Goal: Task Accomplishment & Management: Manage account settings

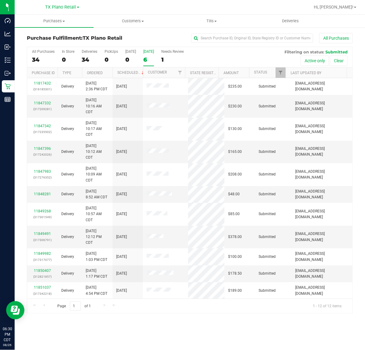
click at [147, 53] on div "[DATE]" at bounding box center [148, 51] width 11 height 4
click at [0, 0] on input "Tomorrow 6" at bounding box center [0, 0] width 0 height 0
click at [146, 67] on div "All Purchases 54 In Store 0 Deliveries 54 PickUps 0 Today 0 Tomorrow 12 Needs R…" at bounding box center [189, 57] width 325 height 20
click at [146, 65] on label "Tomorrow 12" at bounding box center [148, 57] width 11 height 17
click at [0, 0] on input "Tomorrow 12" at bounding box center [0, 0] width 0 height 0
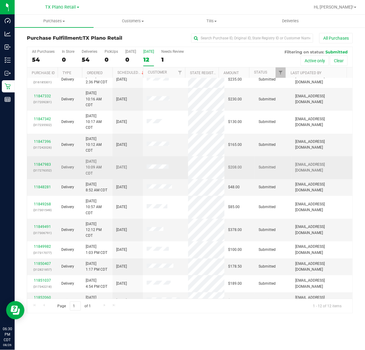
scroll to position [18, 0]
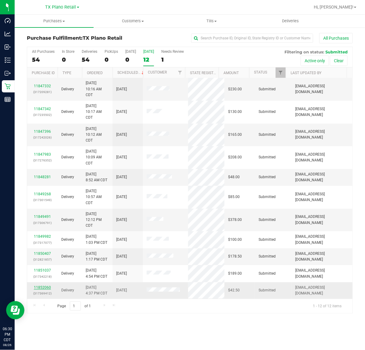
click at [45, 288] on link "11852060" at bounding box center [42, 287] width 17 height 4
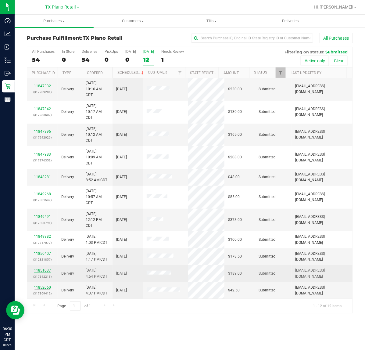
click at [45, 269] on link "11851037" at bounding box center [42, 270] width 17 height 4
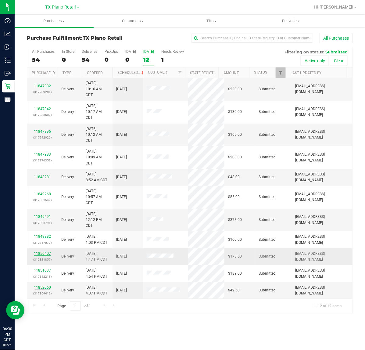
click at [46, 255] on link "11850407" at bounding box center [42, 253] width 17 height 4
drag, startPoint x: 43, startPoint y: 237, endPoint x: 43, endPoint y: 226, distance: 10.4
click at [43, 236] on link "11849982" at bounding box center [42, 236] width 17 height 4
click at [41, 214] on div "11849491 (317306791)" at bounding box center [42, 220] width 23 height 12
click at [41, 218] on link "11849491" at bounding box center [42, 216] width 17 height 4
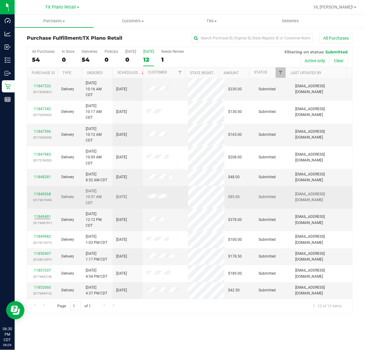
click at [45, 198] on p "(317301549)" at bounding box center [42, 200] width 23 height 6
click at [45, 193] on link "11849268" at bounding box center [42, 194] width 17 height 4
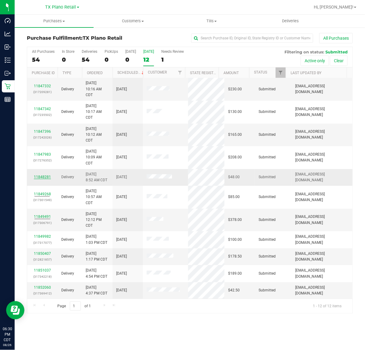
click at [46, 177] on link "11848281" at bounding box center [42, 177] width 17 height 4
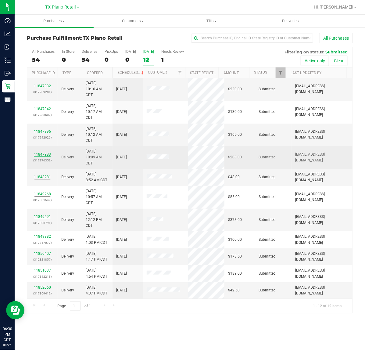
click at [43, 155] on link "11847983" at bounding box center [42, 154] width 17 height 4
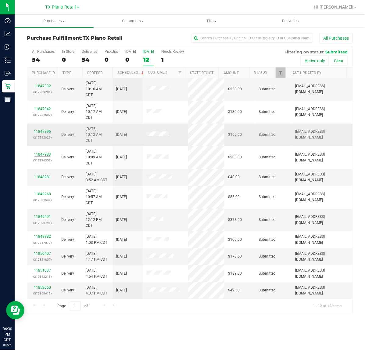
click at [39, 134] on div "11847396 (317242026)" at bounding box center [42, 135] width 23 height 12
click at [39, 133] on link "11847396" at bounding box center [42, 131] width 17 height 4
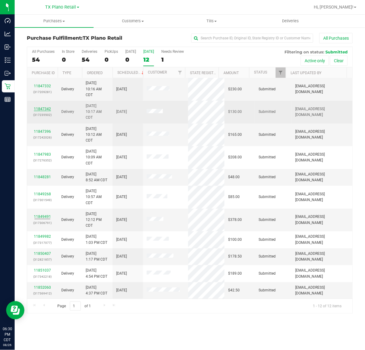
click at [43, 109] on link "11847342" at bounding box center [42, 109] width 17 height 4
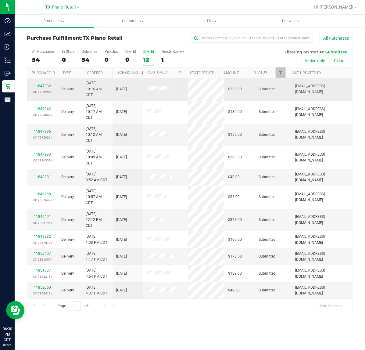
click at [44, 87] on link "11847332" at bounding box center [42, 86] width 17 height 4
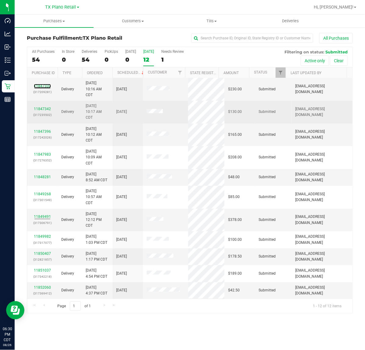
scroll to position [0, 0]
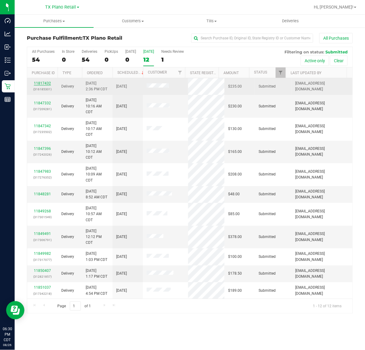
click at [42, 85] on link "11817432" at bounding box center [42, 83] width 17 height 4
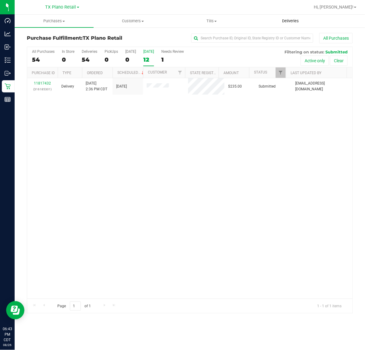
click at [292, 23] on span "Deliveries" at bounding box center [290, 20] width 33 height 5
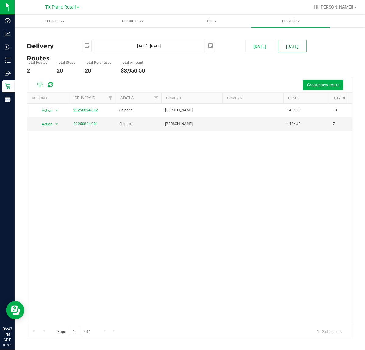
click at [295, 46] on button "Tomorrow" at bounding box center [292, 46] width 29 height 12
type input "Aug 27, 2025 - Aug 27, 2025"
type input "2025-08-27"
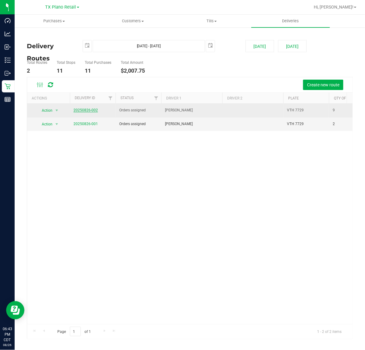
click at [92, 111] on link "20250826-002" at bounding box center [86, 110] width 24 height 4
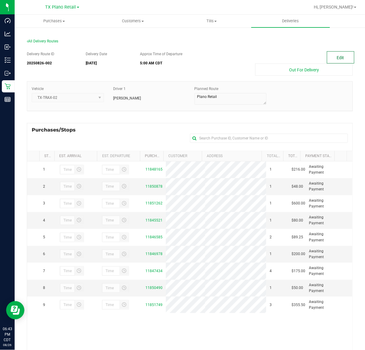
click at [343, 52] on button "Edit" at bounding box center [340, 57] width 27 height 12
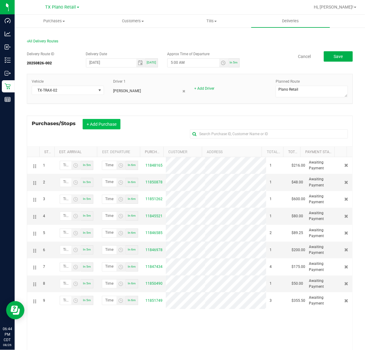
click at [110, 124] on button "+ Add Purchase" at bounding box center [102, 124] width 38 height 10
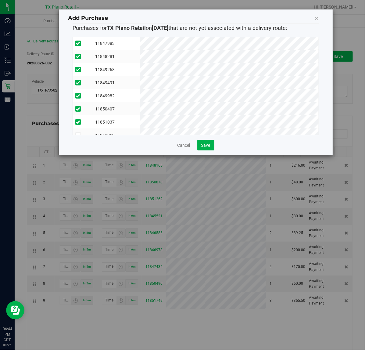
scroll to position [77, 0]
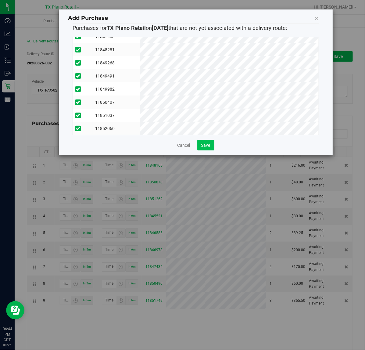
click at [201, 143] on span "Save" at bounding box center [205, 145] width 9 height 5
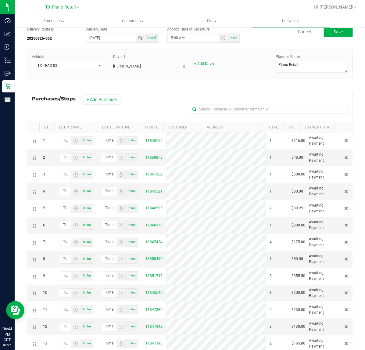
scroll to position [0, 0]
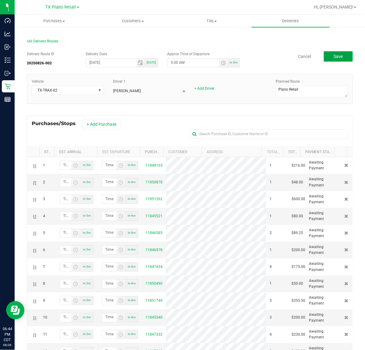
click at [341, 52] on button "Save" at bounding box center [338, 56] width 29 height 10
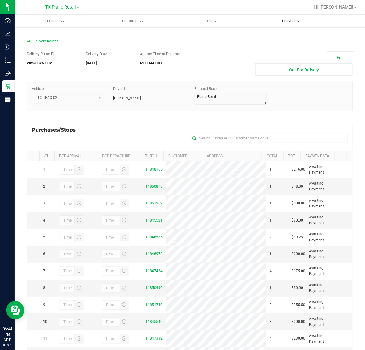
click at [278, 17] on uib-tab-heading "Deliveries" at bounding box center [291, 21] width 78 height 12
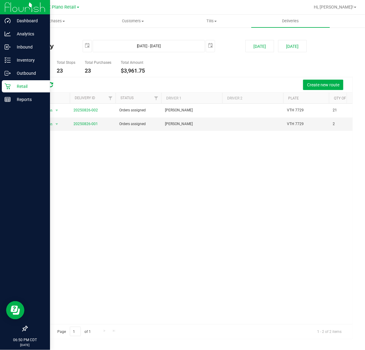
click at [11, 88] on p "Retail" at bounding box center [29, 86] width 37 height 7
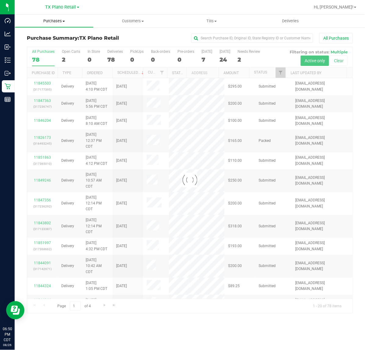
click at [54, 20] on span "Purchases" at bounding box center [54, 20] width 78 height 5
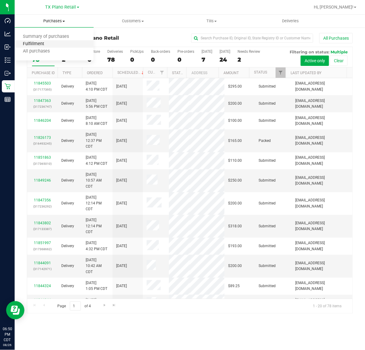
click at [45, 46] on span "Fulfillment" at bounding box center [34, 43] width 38 height 5
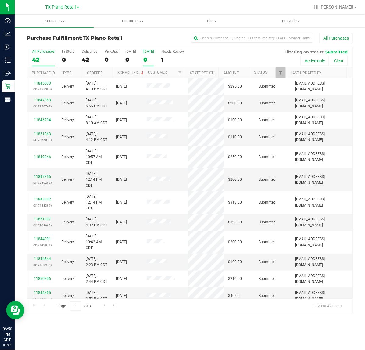
click at [148, 59] on div "0" at bounding box center [148, 59] width 11 height 7
click at [0, 0] on input "Tomorrow 0" at bounding box center [0, 0] width 0 height 0
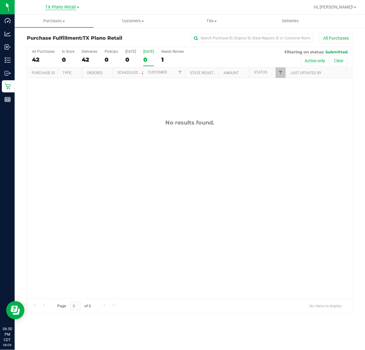
click at [69, 7] on span "TX Plano Retail" at bounding box center [60, 7] width 31 height 5
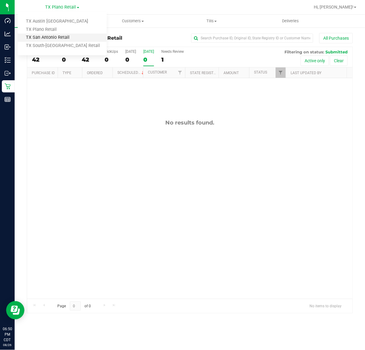
click at [64, 37] on link "TX San Antonio Retail" at bounding box center [62, 38] width 89 height 8
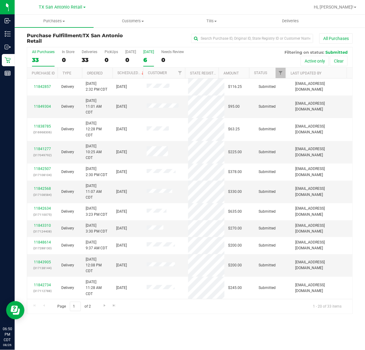
click at [144, 56] on div "6" at bounding box center [148, 59] width 11 height 7
click at [0, 0] on input "Tomorrow 6" at bounding box center [0, 0] width 0 height 0
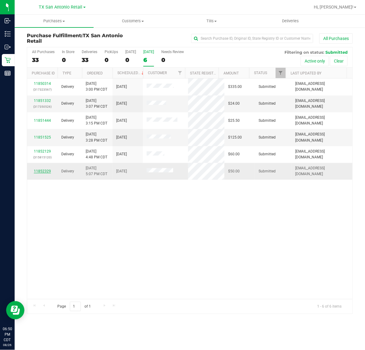
click at [38, 173] on link "11852329" at bounding box center [42, 171] width 17 height 4
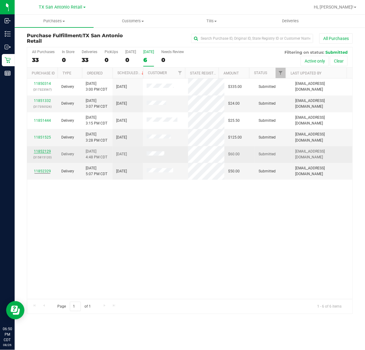
click at [41, 150] on link "11852129" at bounding box center [42, 151] width 17 height 4
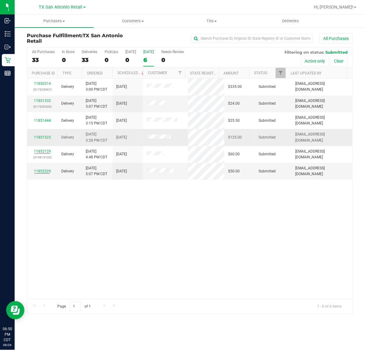
click at [43, 135] on div "11851525" at bounding box center [42, 138] width 23 height 6
click at [43, 137] on link "11851525" at bounding box center [42, 137] width 17 height 4
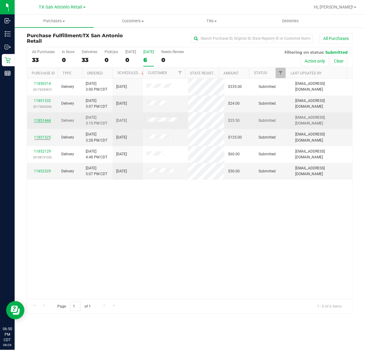
click at [45, 120] on link "11851444" at bounding box center [42, 120] width 17 height 4
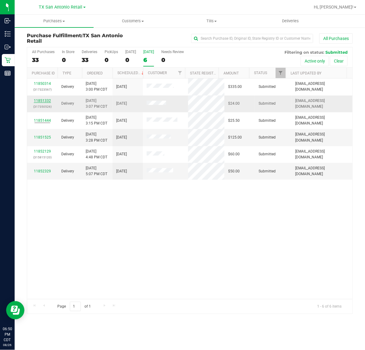
click at [44, 102] on link "11851332" at bounding box center [42, 101] width 17 height 4
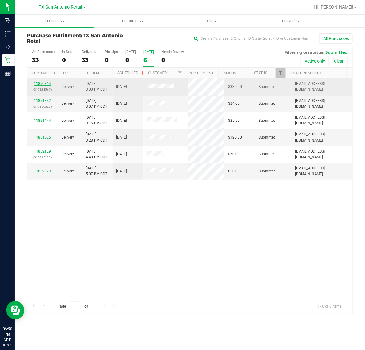
click at [43, 84] on link "11850314" at bounding box center [42, 83] width 17 height 4
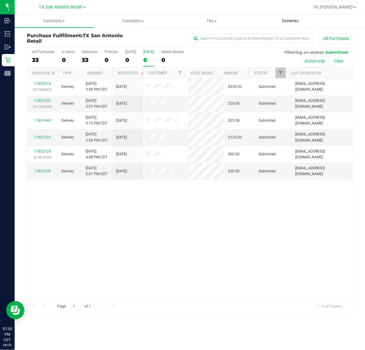
click at [288, 23] on span "Deliveries" at bounding box center [290, 20] width 33 height 5
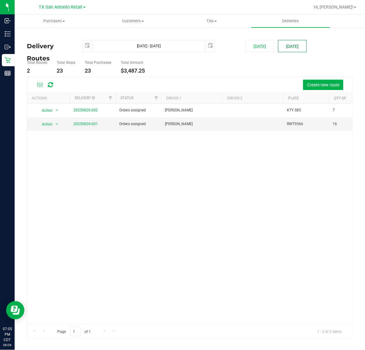
click at [300, 48] on button "Tomorrow" at bounding box center [292, 46] width 29 height 12
click at [66, 7] on span "TX San Antonio Retail" at bounding box center [61, 7] width 44 height 5
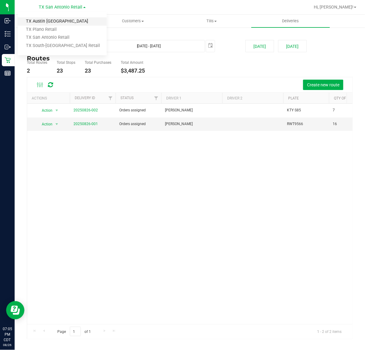
click at [51, 18] on link "TX Austin [GEOGRAPHIC_DATA]" at bounding box center [62, 21] width 89 height 8
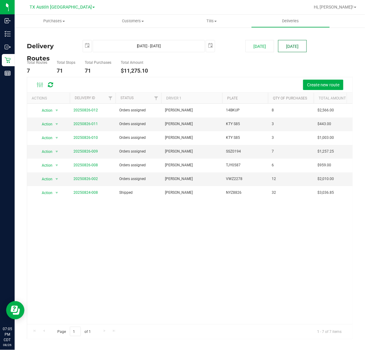
click at [294, 47] on button "Tomorrow" at bounding box center [292, 46] width 29 height 12
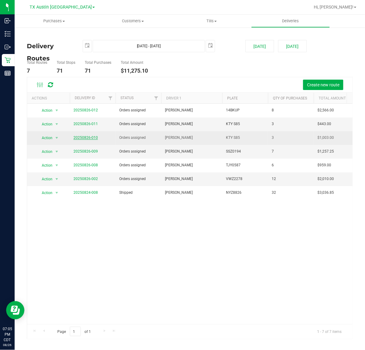
click at [86, 138] on link "20250826-010" at bounding box center [86, 137] width 24 height 4
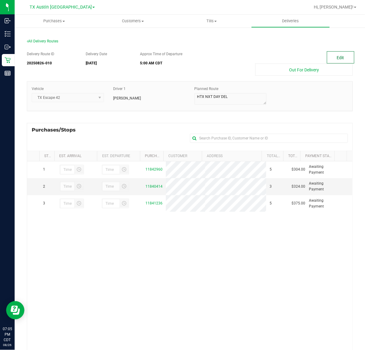
click at [328, 59] on button "Edit" at bounding box center [340, 57] width 27 height 12
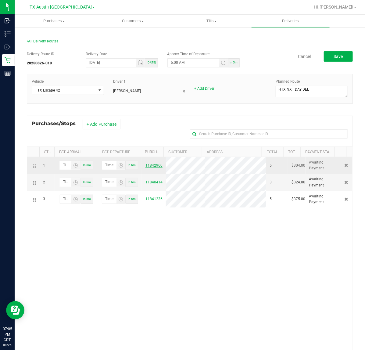
click at [150, 167] on link "11842960" at bounding box center [154, 165] width 17 height 4
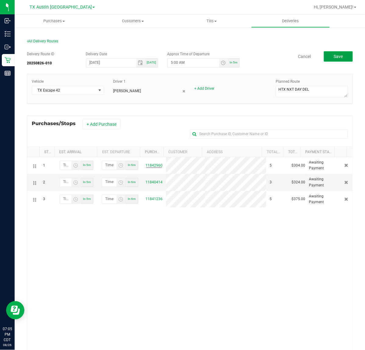
click at [334, 56] on span "Save" at bounding box center [338, 56] width 9 height 5
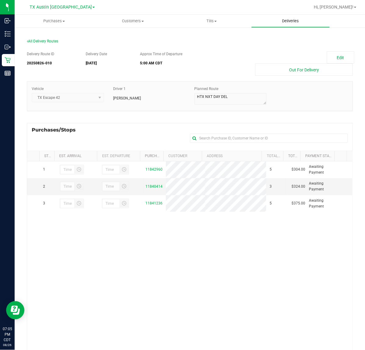
click at [294, 20] on span "Deliveries" at bounding box center [290, 20] width 33 height 5
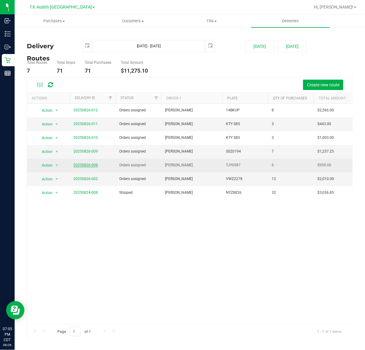
click at [95, 165] on link "20250826-008" at bounding box center [86, 165] width 24 height 4
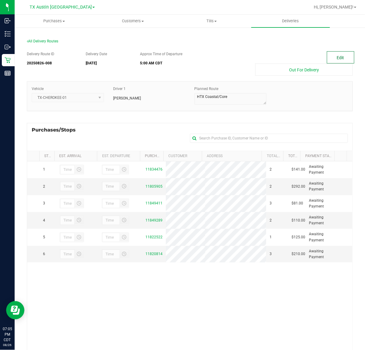
click at [328, 59] on button "Edit" at bounding box center [340, 57] width 27 height 12
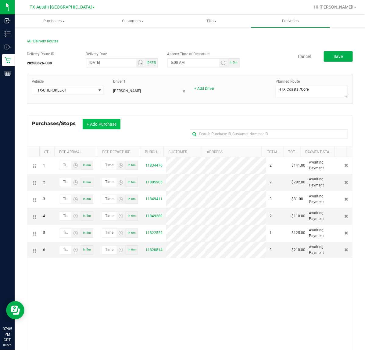
click at [99, 124] on button "+ Add Purchase" at bounding box center [102, 124] width 38 height 10
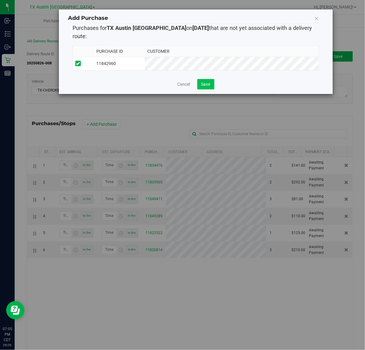
drag, startPoint x: 210, startPoint y: 70, endPoint x: 205, endPoint y: 79, distance: 9.4
click at [208, 73] on div "Add Purchase Purchases for TX Austin DC on 8/27/2025 that are not yet associate…" at bounding box center [196, 51] width 274 height 84
click at [205, 82] on span "Save" at bounding box center [205, 84] width 9 height 5
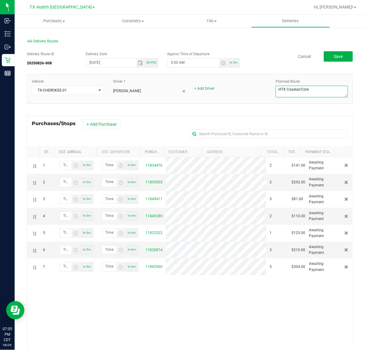
click at [310, 90] on textarea at bounding box center [312, 92] width 72 height 12
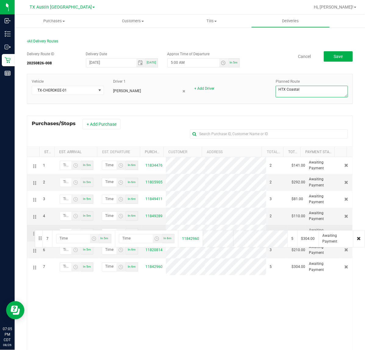
drag, startPoint x: 36, startPoint y: 268, endPoint x: 34, endPoint y: 229, distance: 38.2
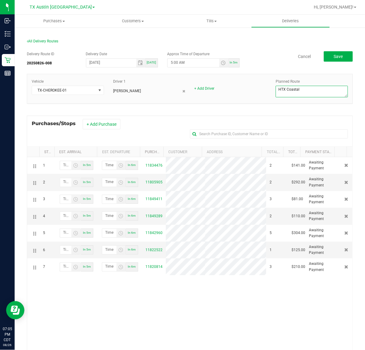
type textarea "HTX Coastal"
click at [326, 61] on button "Save" at bounding box center [338, 56] width 29 height 10
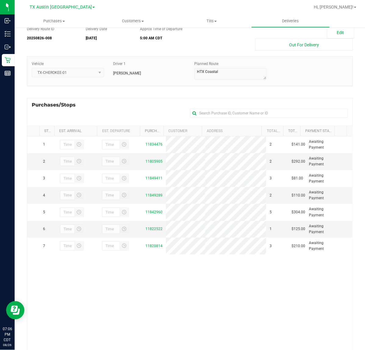
scroll to position [38, 0]
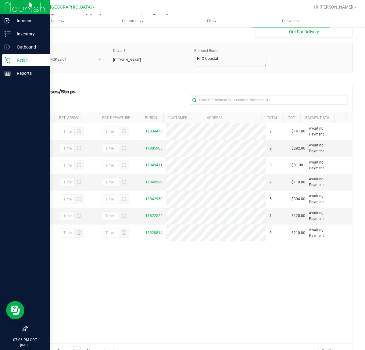
click at [12, 59] on p "Retail" at bounding box center [29, 59] width 37 height 7
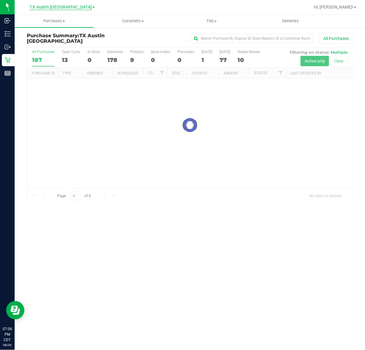
click at [60, 6] on span "TX Austin [GEOGRAPHIC_DATA]" at bounding box center [61, 7] width 62 height 5
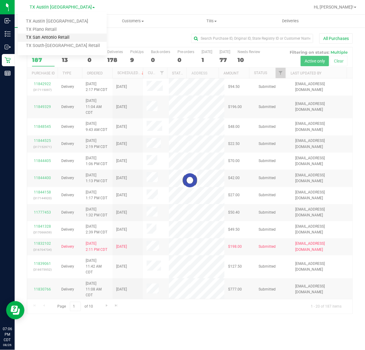
click at [47, 34] on link "TX San Antonio Retail" at bounding box center [62, 38] width 89 height 8
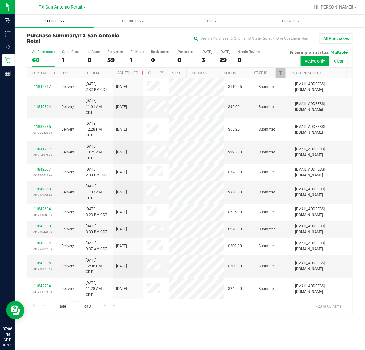
click at [52, 22] on span "Purchases" at bounding box center [54, 20] width 79 height 5
click at [51, 43] on span "Fulfillment" at bounding box center [34, 43] width 38 height 5
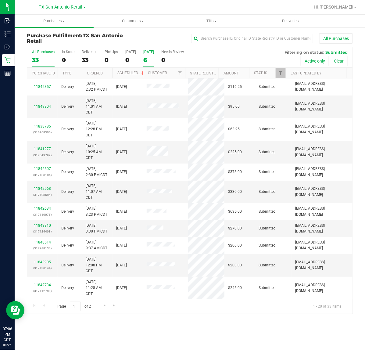
click at [147, 58] on div "6" at bounding box center [148, 59] width 11 height 7
click at [0, 0] on input "Tomorrow 6" at bounding box center [0, 0] width 0 height 0
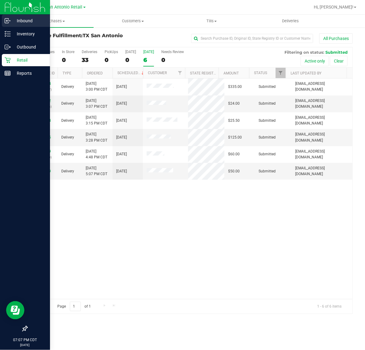
click at [18, 23] on p "Inbound" at bounding box center [29, 20] width 37 height 7
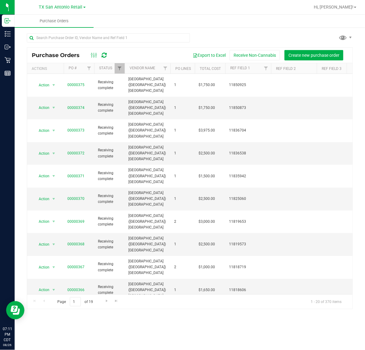
click at [102, 54] on icon at bounding box center [104, 55] width 5 height 6
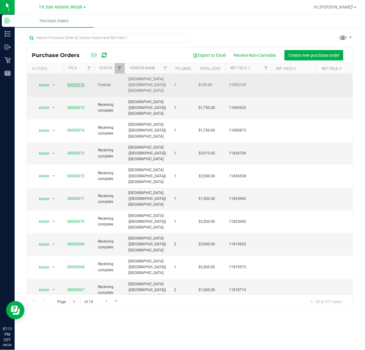
click at [74, 83] on link "00000376" at bounding box center [75, 85] width 17 height 4
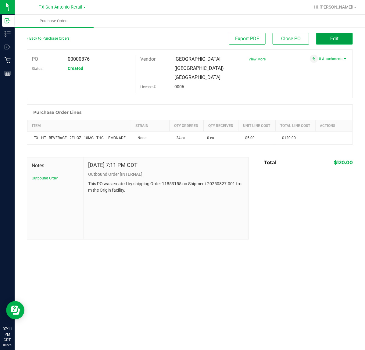
click at [334, 40] on span "Edit" at bounding box center [335, 39] width 8 height 6
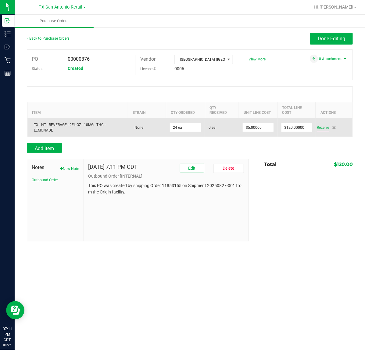
click at [322, 127] on span "Receive" at bounding box center [323, 127] width 12 height 7
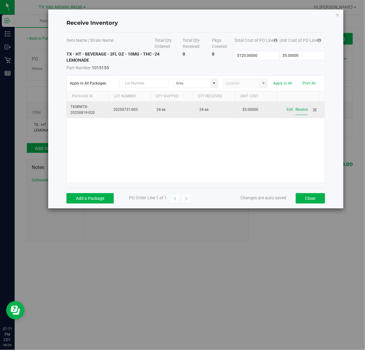
click at [296, 108] on button "Receive" at bounding box center [302, 109] width 12 height 11
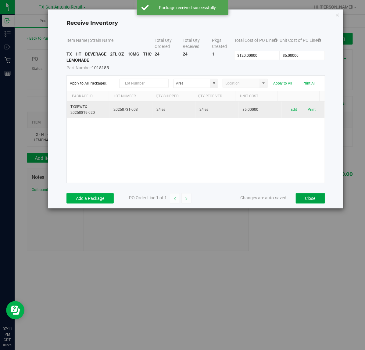
click at [319, 196] on button "Close" at bounding box center [310, 198] width 29 height 10
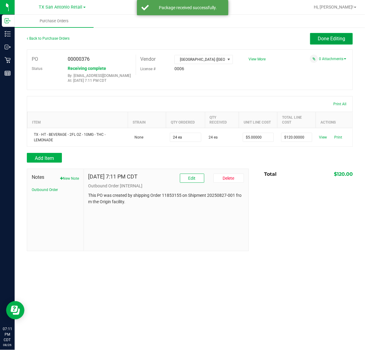
click at [314, 38] on button "Done Editing" at bounding box center [331, 39] width 43 height 12
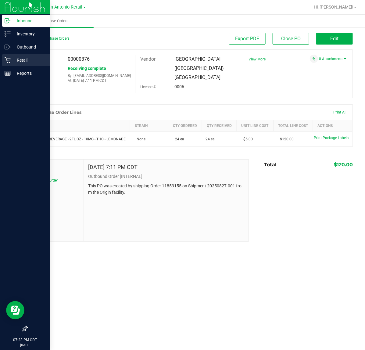
click at [6, 58] on icon at bounding box center [8, 60] width 6 height 6
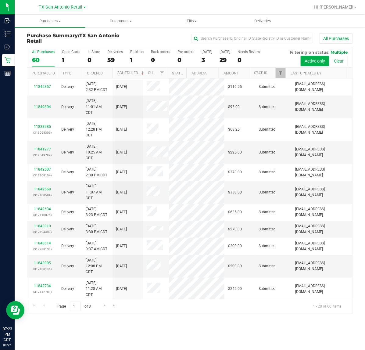
click at [72, 5] on span "TX San Antonio Retail" at bounding box center [61, 7] width 44 height 5
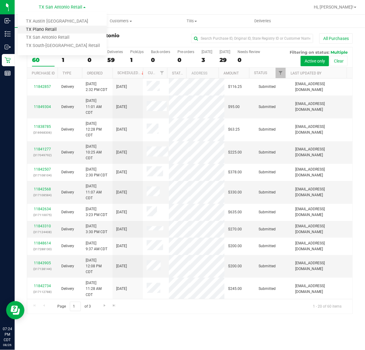
click at [58, 26] on link "TX Plano Retail" at bounding box center [62, 30] width 89 height 8
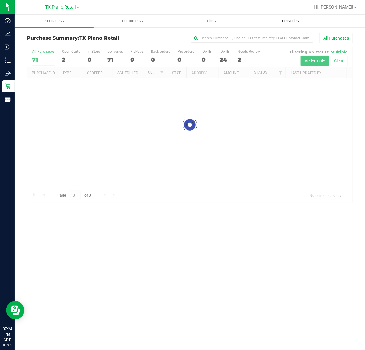
click at [292, 23] on span "Deliveries" at bounding box center [290, 20] width 33 height 5
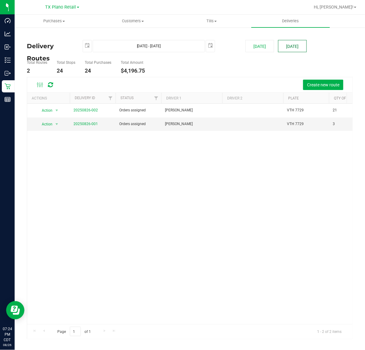
click at [293, 43] on button "[DATE]" at bounding box center [292, 46] width 29 height 12
click at [95, 124] on link "20250826-001" at bounding box center [86, 124] width 24 height 4
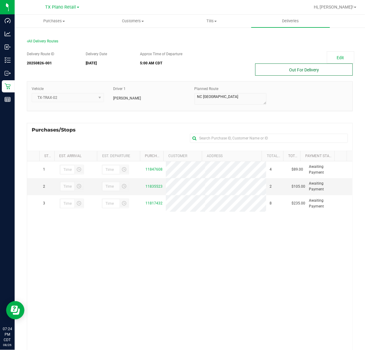
click at [287, 69] on button "Out For Delivery" at bounding box center [304, 69] width 98 height 12
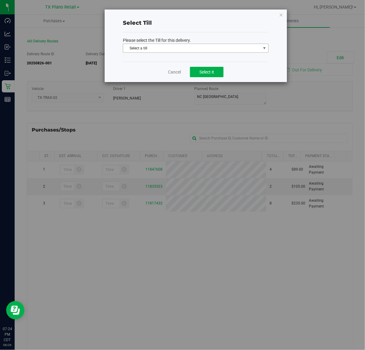
click at [212, 50] on span "Select a till" at bounding box center [192, 48] width 138 height 9
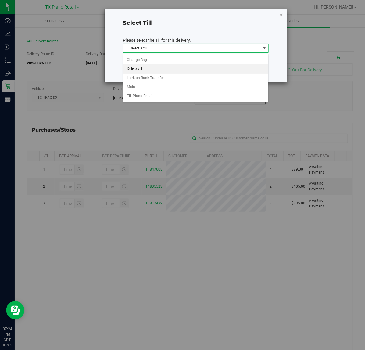
click at [199, 66] on li "Delivery Till" at bounding box center [195, 68] width 145 height 9
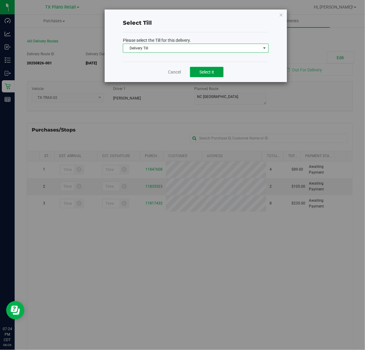
click at [200, 71] on span "Select it" at bounding box center [207, 72] width 15 height 5
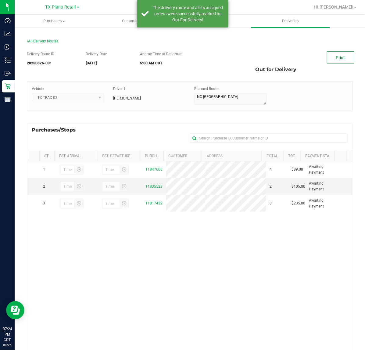
click at [332, 59] on link "Print" at bounding box center [340, 57] width 27 height 12
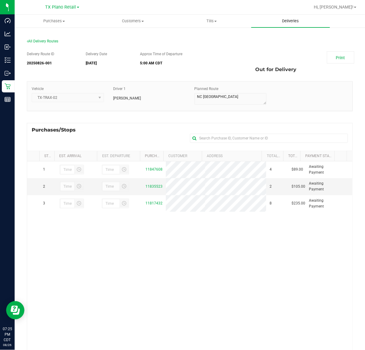
click at [290, 21] on span "Deliveries" at bounding box center [290, 20] width 33 height 5
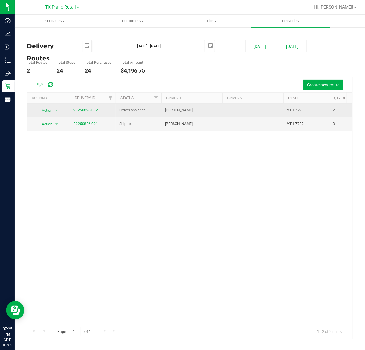
click at [88, 112] on link "20250826-002" at bounding box center [86, 110] width 24 height 4
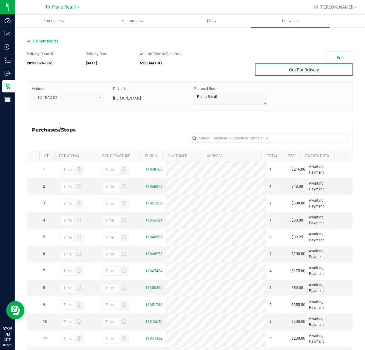
drag, startPoint x: 313, startPoint y: 72, endPoint x: 298, endPoint y: 72, distance: 15.3
click at [313, 72] on button "Out For Delivery" at bounding box center [304, 69] width 98 height 12
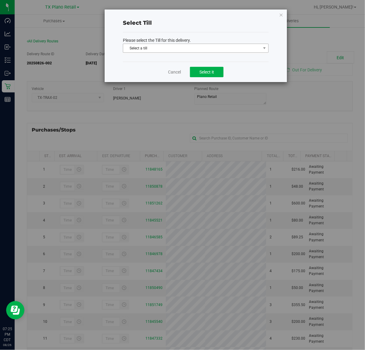
click at [206, 51] on span "Select a till" at bounding box center [192, 48] width 138 height 9
click at [214, 37] on p "Please select the Till for this delivery." at bounding box center [196, 40] width 146 height 6
click at [208, 50] on span "Select a till" at bounding box center [192, 48] width 138 height 9
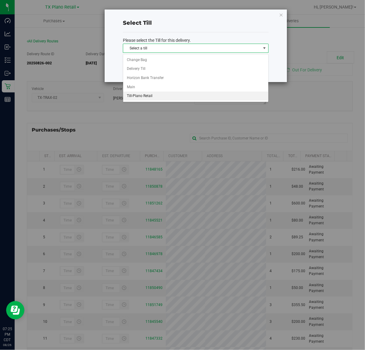
click at [182, 96] on li "Till-Plano Retail" at bounding box center [195, 96] width 145 height 9
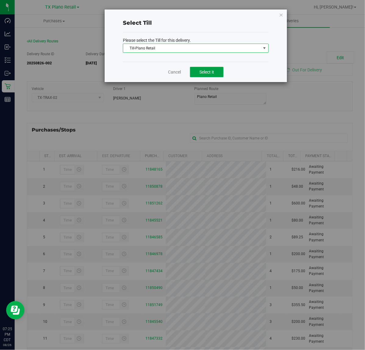
click at [200, 70] on span "Select it" at bounding box center [207, 72] width 15 height 5
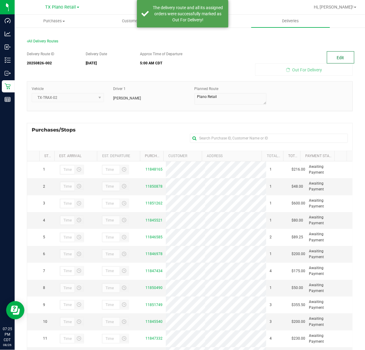
click at [334, 58] on button "Edit" at bounding box center [340, 57] width 27 height 12
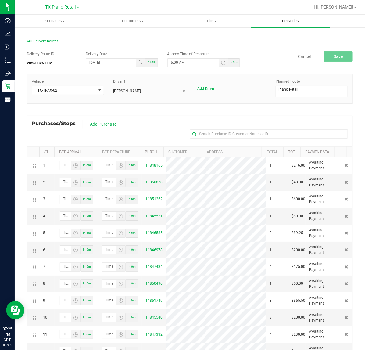
click at [295, 20] on span "Deliveries" at bounding box center [290, 20] width 33 height 5
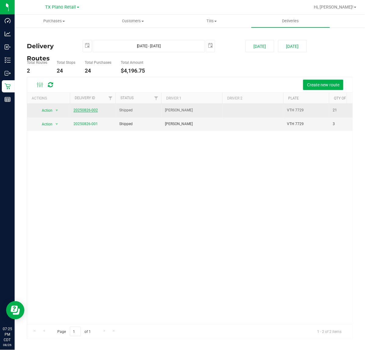
click at [86, 109] on link "20250826-002" at bounding box center [86, 110] width 24 height 4
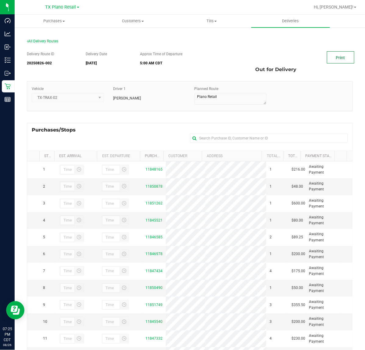
click at [336, 60] on link "Print" at bounding box center [340, 57] width 27 height 12
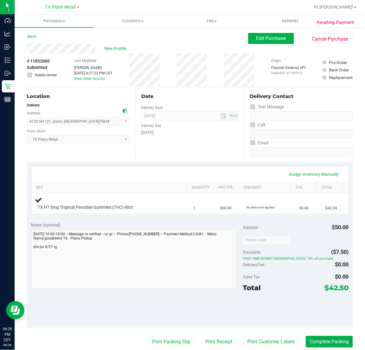
click at [200, 161] on div "Date Delivery Date [DATE] Now [DATE] 07:00 AM Now Delivery Day [DATE]" at bounding box center [189, 124] width 109 height 75
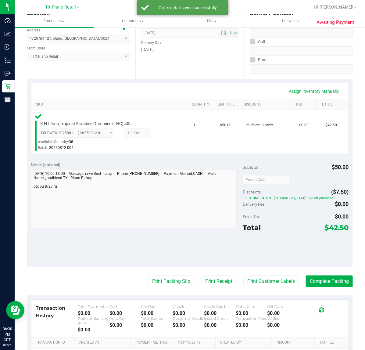
scroll to position [83, 0]
click at [271, 281] on button "Print Customer Labels" at bounding box center [271, 282] width 56 height 12
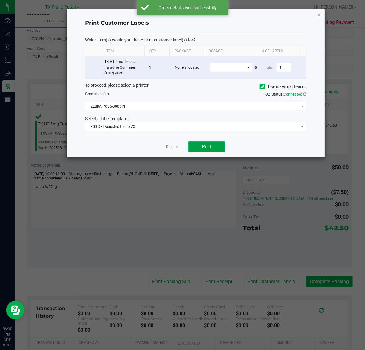
click at [217, 150] on button "Print" at bounding box center [207, 146] width 37 height 11
click at [174, 148] on link "Dismiss" at bounding box center [172, 146] width 13 height 5
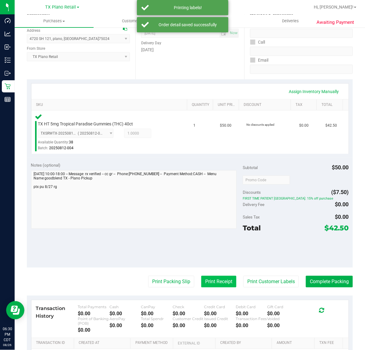
click at [217, 283] on button "Print Receipt" at bounding box center [218, 282] width 35 height 12
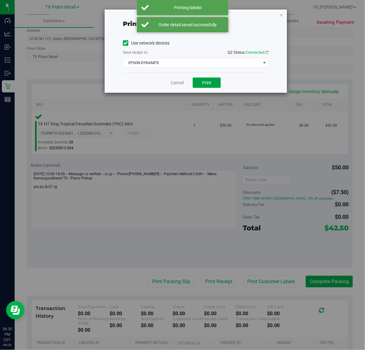
click at [212, 84] on button "Print" at bounding box center [207, 82] width 28 height 10
click at [172, 81] on link "Cancel" at bounding box center [174, 83] width 13 height 6
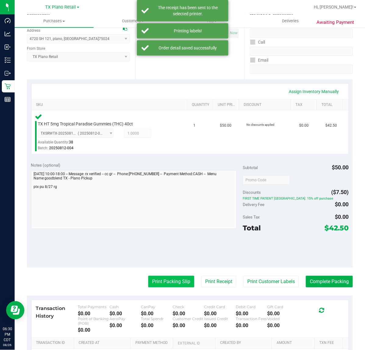
click at [158, 287] on button "Print Packing Slip" at bounding box center [171, 282] width 46 height 12
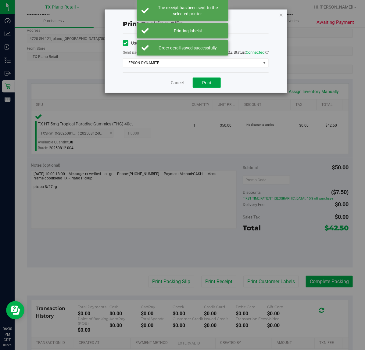
click at [205, 85] on span "Print" at bounding box center [206, 82] width 9 height 5
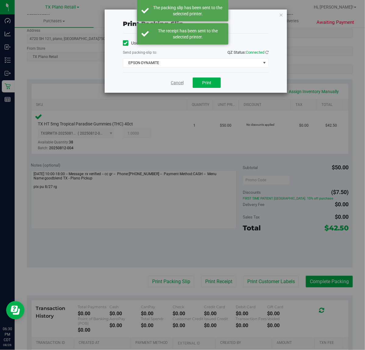
click at [174, 83] on link "Cancel" at bounding box center [177, 83] width 13 height 6
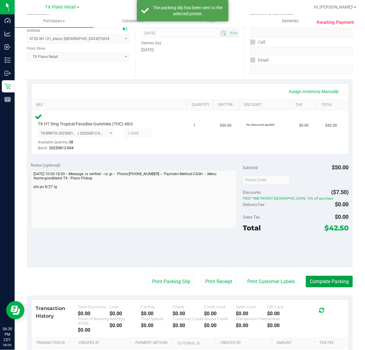
click at [330, 281] on button "Complete Packing" at bounding box center [329, 282] width 47 height 12
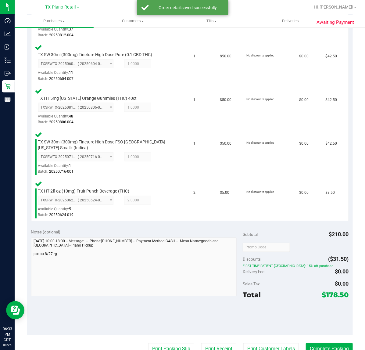
scroll to position [196, 0]
click at [265, 343] on button "Print Customer Labels" at bounding box center [271, 349] width 56 height 12
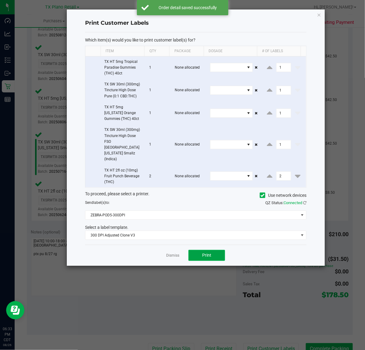
click at [207, 253] on span "Print" at bounding box center [206, 255] width 9 height 5
click at [171, 253] on link "Dismiss" at bounding box center [172, 255] width 13 height 5
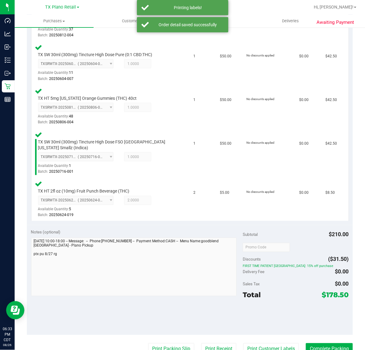
scroll to position [199, 0]
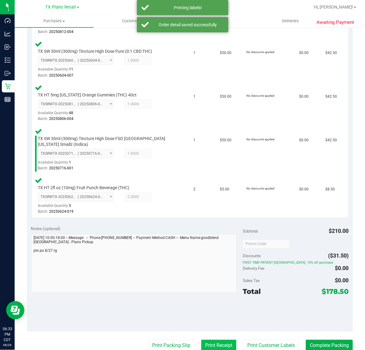
click at [207, 343] on button "Print Receipt" at bounding box center [218, 346] width 35 height 12
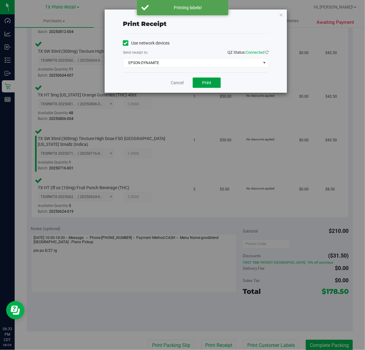
click at [207, 84] on span "Print" at bounding box center [206, 82] width 9 height 5
click at [171, 85] on link "Cancel" at bounding box center [177, 83] width 13 height 6
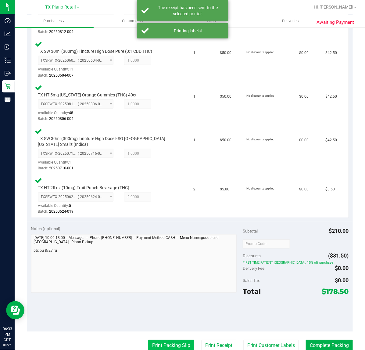
click at [169, 342] on button "Print Packing Slip" at bounding box center [171, 346] width 46 height 12
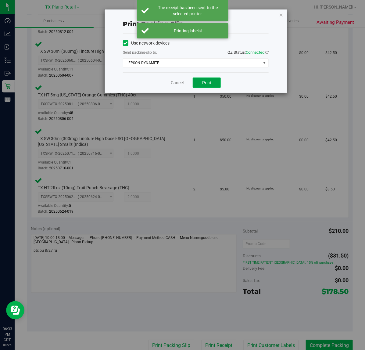
click at [210, 81] on span "Print" at bounding box center [206, 82] width 9 height 5
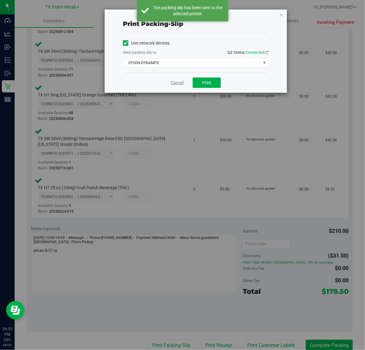
click at [177, 84] on link "Cancel" at bounding box center [177, 83] width 13 height 6
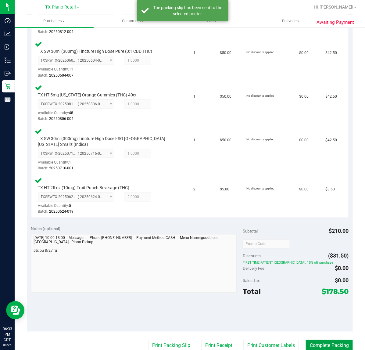
click at [324, 340] on button "Complete Packing" at bounding box center [329, 346] width 47 height 12
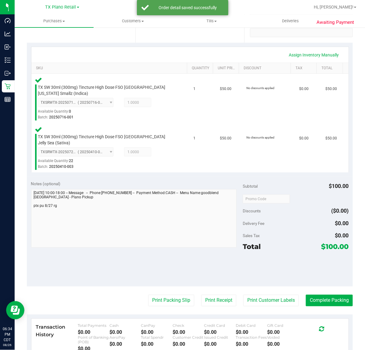
scroll to position [119, 0]
click at [268, 298] on button "Print Customer Labels" at bounding box center [271, 301] width 56 height 12
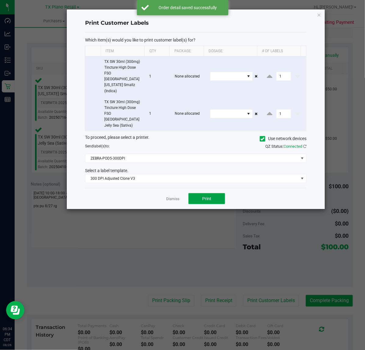
click at [206, 196] on span "Print" at bounding box center [206, 198] width 9 height 5
click at [171, 196] on link "Dismiss" at bounding box center [172, 198] width 13 height 5
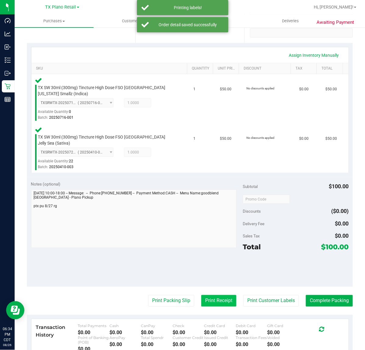
click at [218, 300] on button "Print Receipt" at bounding box center [218, 301] width 35 height 12
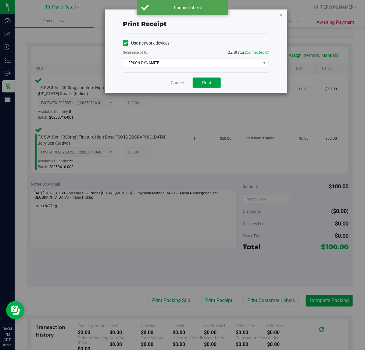
click at [201, 83] on button "Print" at bounding box center [207, 82] width 28 height 10
click at [174, 83] on link "Cancel" at bounding box center [174, 83] width 13 height 6
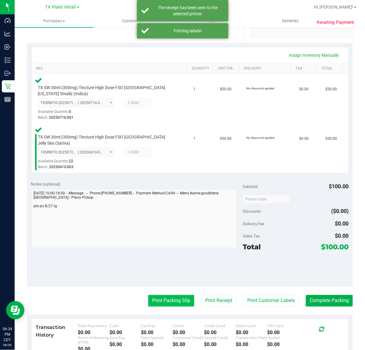
click at [165, 295] on button "Print Packing Slip" at bounding box center [171, 301] width 46 height 12
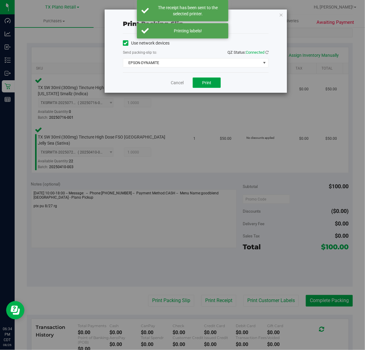
click at [207, 83] on span "Print" at bounding box center [206, 82] width 9 height 5
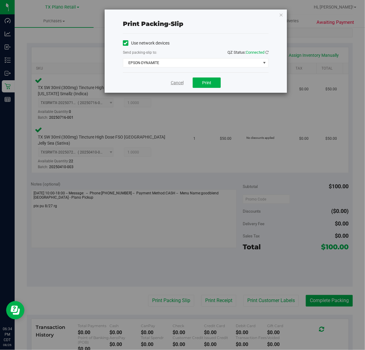
click at [178, 83] on link "Cancel" at bounding box center [177, 83] width 13 height 6
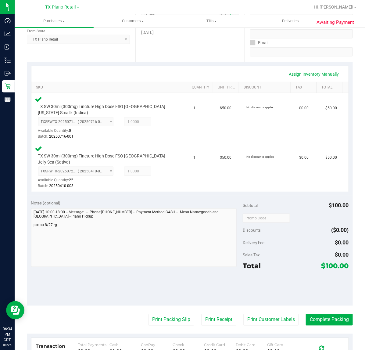
scroll to position [101, 0]
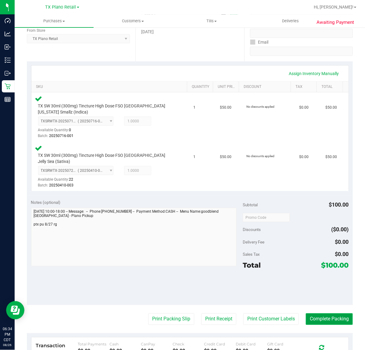
click at [322, 313] on button "Complete Packing" at bounding box center [329, 319] width 47 height 12
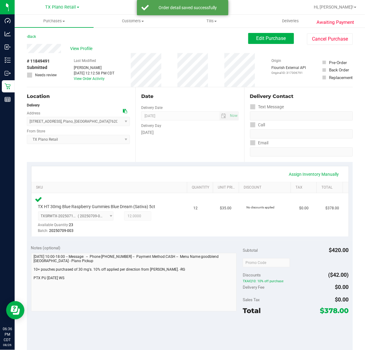
scroll to position [87, 0]
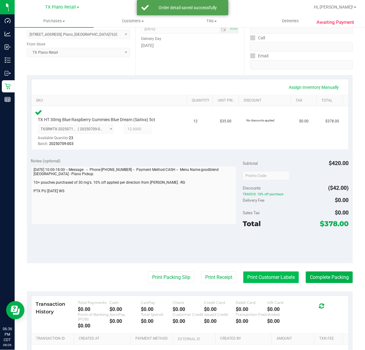
click at [264, 276] on button "Print Customer Labels" at bounding box center [271, 277] width 56 height 12
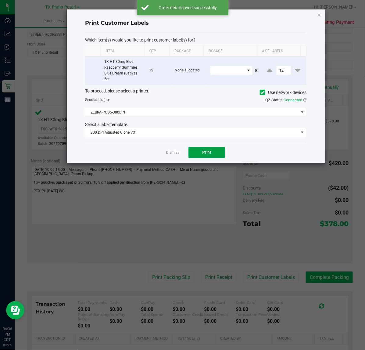
click at [211, 153] on span "Print" at bounding box center [206, 152] width 9 height 5
click at [168, 154] on link "Dismiss" at bounding box center [172, 152] width 13 height 5
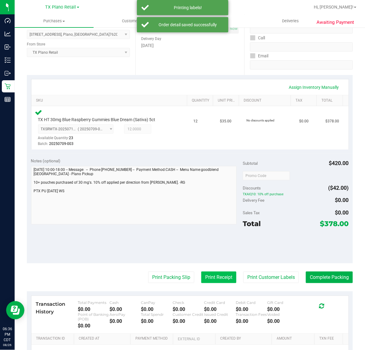
click at [203, 278] on button "Print Receipt" at bounding box center [218, 277] width 35 height 12
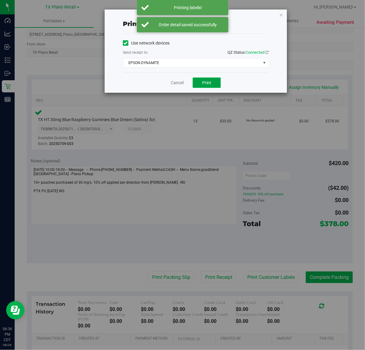
click at [207, 85] on span "Print" at bounding box center [206, 82] width 9 height 5
click at [169, 84] on link "Cancel" at bounding box center [174, 83] width 13 height 6
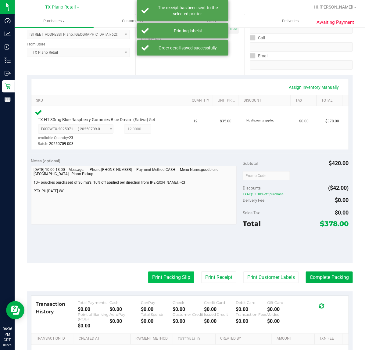
click at [154, 276] on button "Print Packing Slip" at bounding box center [171, 277] width 46 height 12
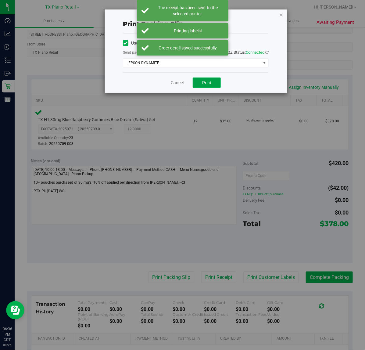
click at [208, 81] on span "Print" at bounding box center [206, 82] width 9 height 5
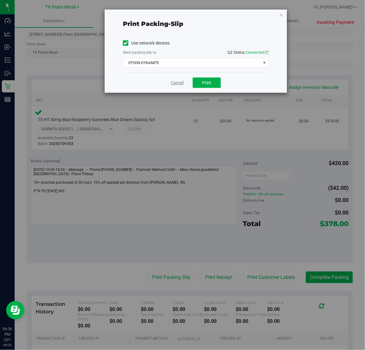
click at [176, 82] on link "Cancel" at bounding box center [177, 83] width 13 height 6
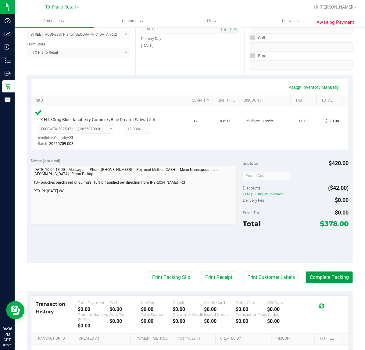
click at [329, 274] on button "Complete Packing" at bounding box center [329, 277] width 47 height 12
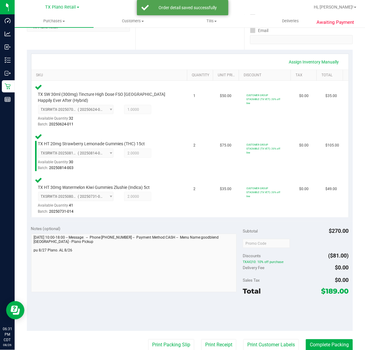
scroll to position [134, 0]
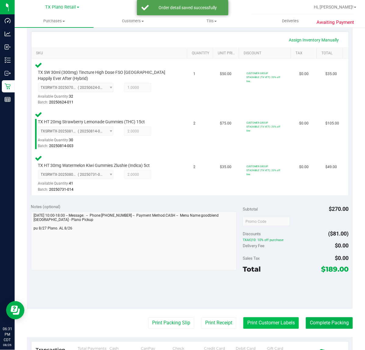
click at [254, 321] on button "Print Customer Labels" at bounding box center [271, 323] width 56 height 12
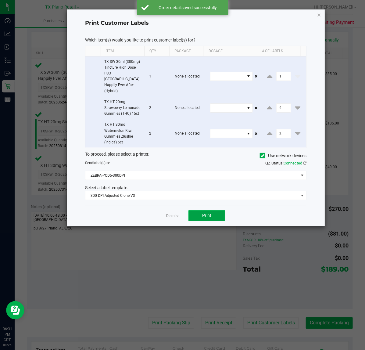
click at [211, 210] on button "Print" at bounding box center [207, 215] width 37 height 11
click at [173, 213] on link "Dismiss" at bounding box center [172, 215] width 13 height 5
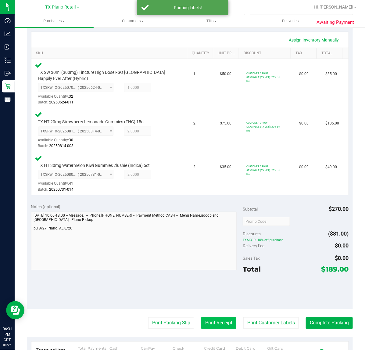
click at [210, 318] on button "Print Receipt" at bounding box center [218, 323] width 35 height 12
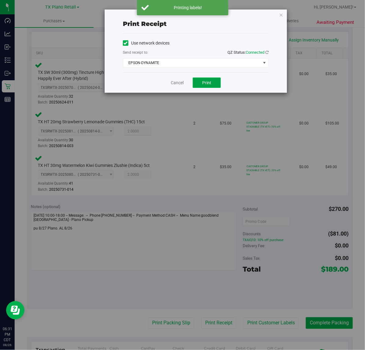
click at [208, 86] on button "Print" at bounding box center [207, 82] width 28 height 10
click at [180, 92] on div "Cancel Print" at bounding box center [196, 82] width 146 height 20
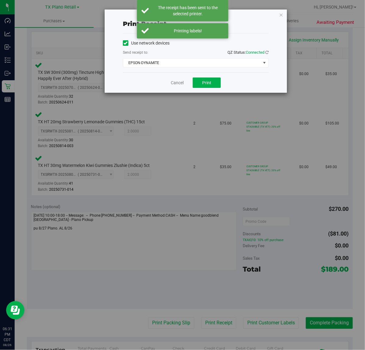
click at [170, 320] on div "Print receipt Use network devices Send receipt to: QZ Status: Connected EPSON-D…" at bounding box center [185, 175] width 370 height 350
click at [180, 85] on link "Cancel" at bounding box center [177, 83] width 13 height 6
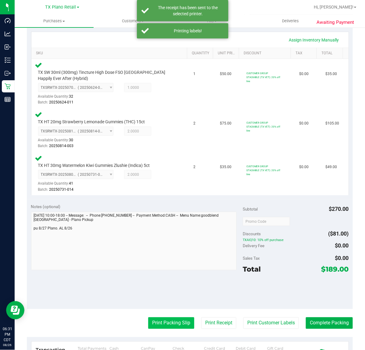
click at [168, 321] on button "Print Packing Slip" at bounding box center [171, 323] width 46 height 12
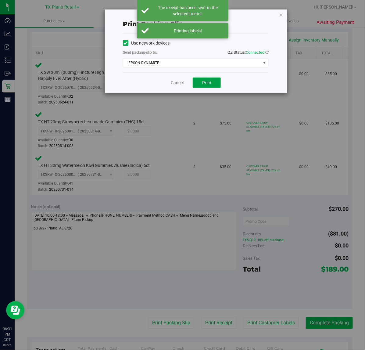
click at [205, 82] on span "Print" at bounding box center [206, 82] width 9 height 5
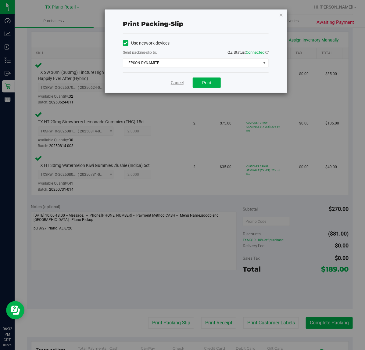
click at [174, 81] on link "Cancel" at bounding box center [177, 83] width 13 height 6
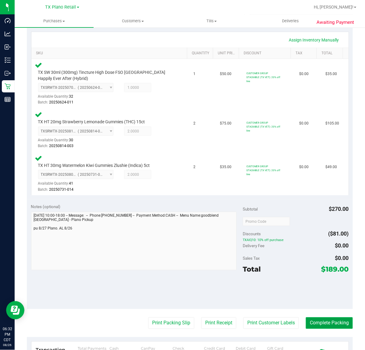
click at [322, 324] on button "Complete Packing" at bounding box center [329, 323] width 47 height 12
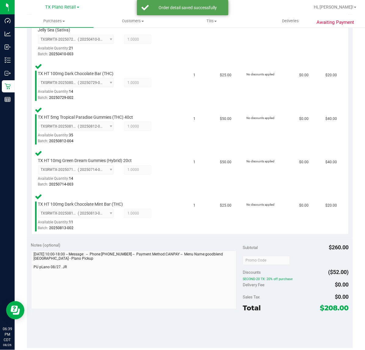
scroll to position [227, 0]
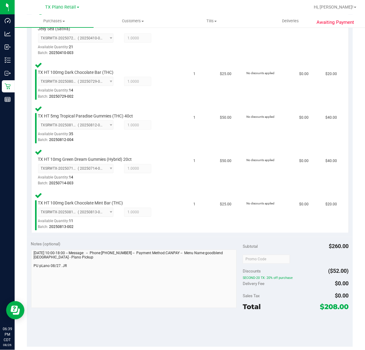
click at [266, 341] on purchase-details "Back Edit Purchase Cancel Purchase View Profile # 11847983 Submitted Needs revi…" at bounding box center [190, 150] width 326 height 688
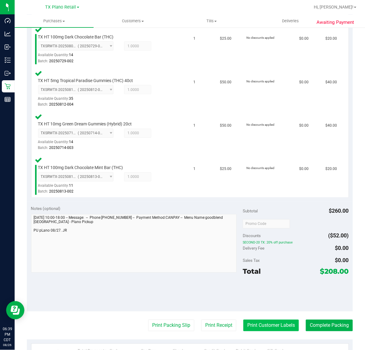
click at [266, 320] on button "Print Customer Labels" at bounding box center [271, 326] width 56 height 12
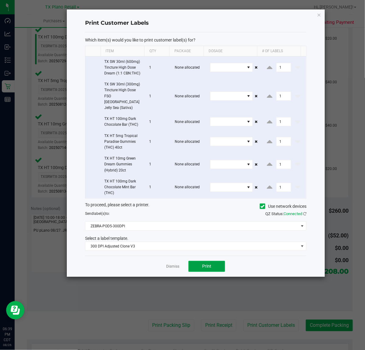
click at [205, 264] on span "Print" at bounding box center [206, 266] width 9 height 5
click at [170, 264] on link "Dismiss" at bounding box center [172, 266] width 13 height 5
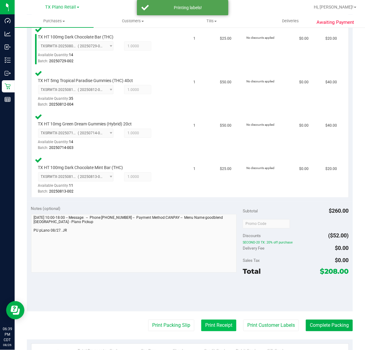
click at [217, 321] on button "Print Receipt" at bounding box center [218, 326] width 35 height 12
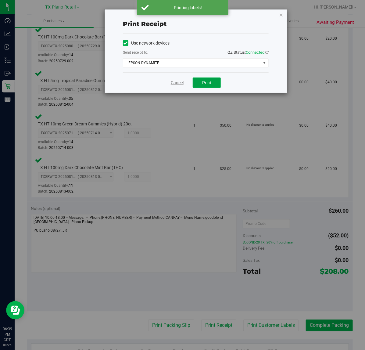
click at [207, 83] on span "Print" at bounding box center [206, 82] width 9 height 5
click at [177, 83] on link "Cancel" at bounding box center [177, 83] width 13 height 6
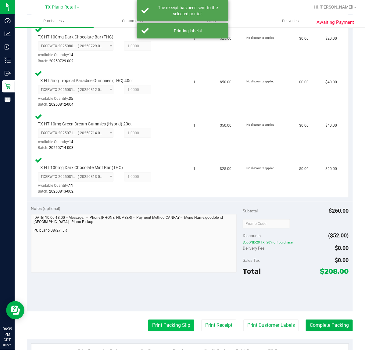
click at [166, 321] on button "Print Packing Slip" at bounding box center [171, 326] width 46 height 12
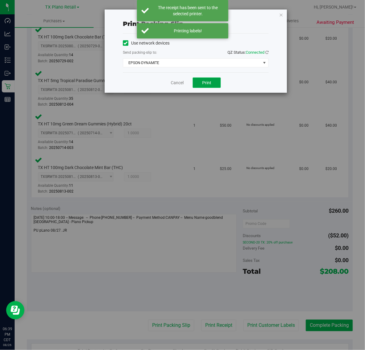
click at [212, 84] on button "Print" at bounding box center [207, 82] width 28 height 10
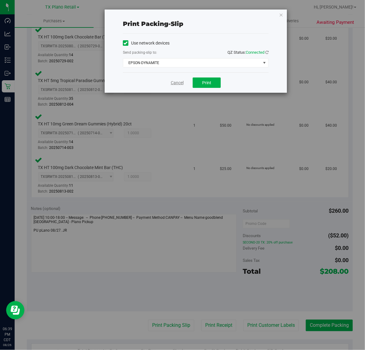
click at [177, 84] on link "Cancel" at bounding box center [177, 83] width 13 height 6
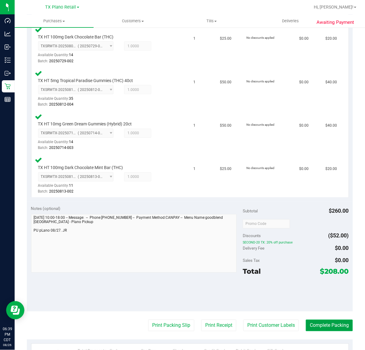
click at [318, 320] on button "Complete Packing" at bounding box center [329, 326] width 47 height 12
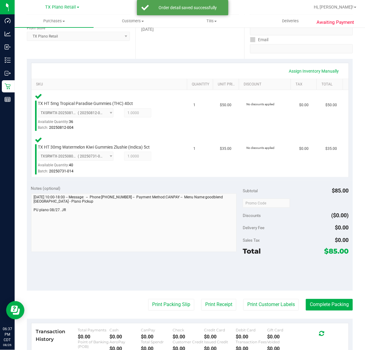
scroll to position [103, 0]
click at [274, 301] on button "Print Customer Labels" at bounding box center [271, 305] width 56 height 12
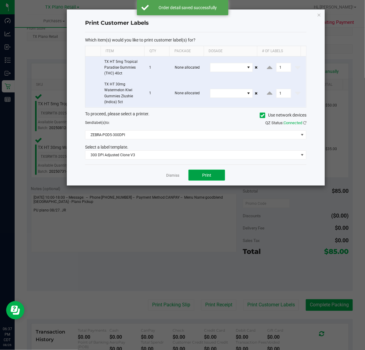
click at [209, 173] on span "Print" at bounding box center [206, 175] width 9 height 5
click at [169, 178] on link "Dismiss" at bounding box center [172, 175] width 13 height 5
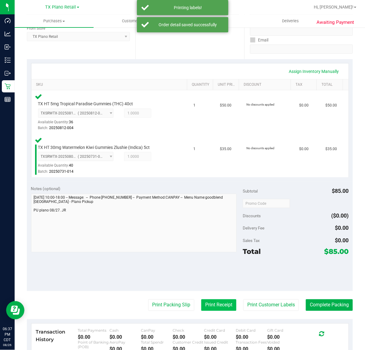
click at [217, 304] on button "Print Receipt" at bounding box center [218, 305] width 35 height 12
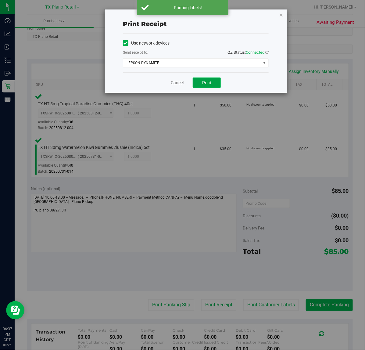
click at [207, 84] on span "Print" at bounding box center [206, 82] width 9 height 5
click at [175, 82] on link "Cancel" at bounding box center [174, 83] width 13 height 6
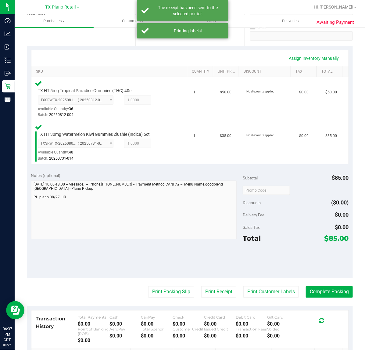
scroll to position [120, 0]
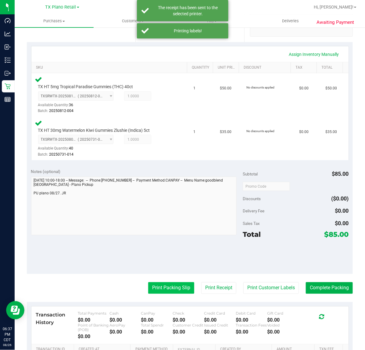
click at [174, 287] on button "Print Packing Slip" at bounding box center [171, 288] width 46 height 12
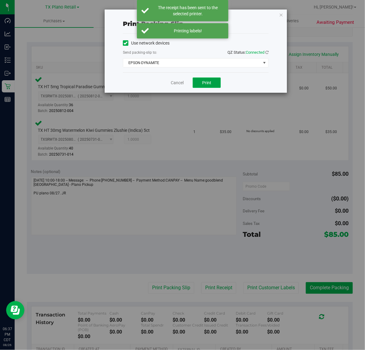
click at [208, 84] on span "Print" at bounding box center [206, 82] width 9 height 5
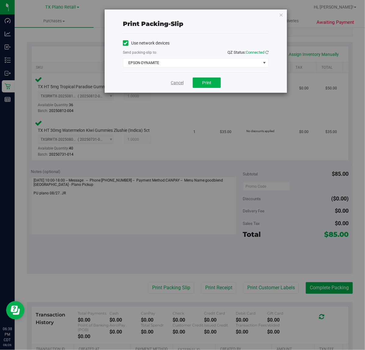
click at [178, 84] on link "Cancel" at bounding box center [177, 83] width 13 height 6
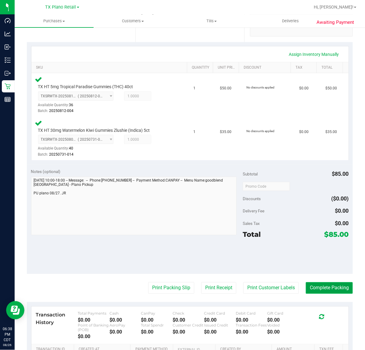
click at [324, 286] on button "Complete Packing" at bounding box center [329, 288] width 47 height 12
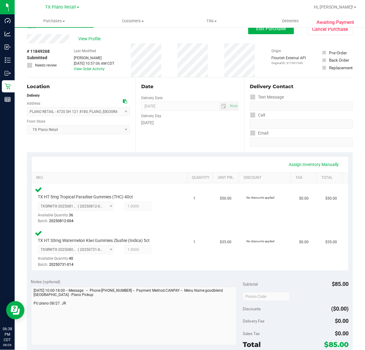
scroll to position [10, 0]
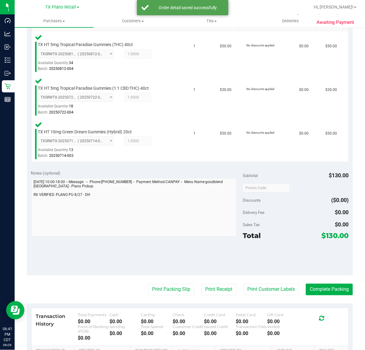
scroll to position [169, 0]
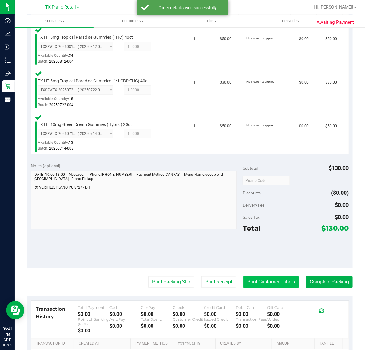
click at [266, 281] on button "Print Customer Labels" at bounding box center [271, 282] width 56 height 12
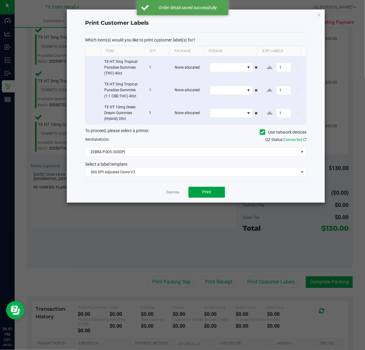
click at [204, 190] on span "Print" at bounding box center [206, 191] width 9 height 5
click at [173, 191] on link "Dismiss" at bounding box center [172, 192] width 13 height 5
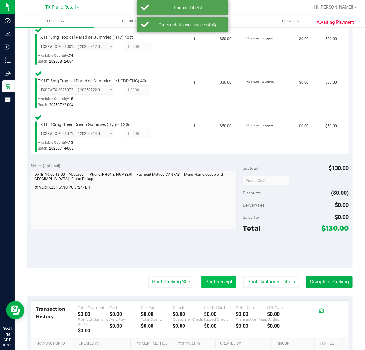
click at [212, 281] on button "Print Receipt" at bounding box center [218, 282] width 35 height 12
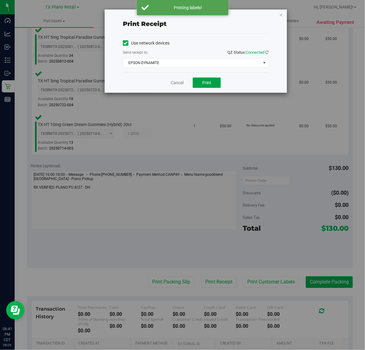
click at [207, 83] on span "Print" at bounding box center [206, 82] width 9 height 5
click at [173, 83] on link "Cancel" at bounding box center [174, 83] width 13 height 6
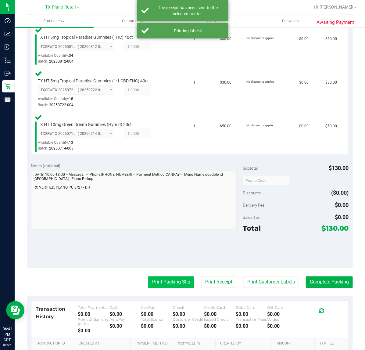
click at [158, 282] on button "Print Packing Slip" at bounding box center [171, 282] width 46 height 12
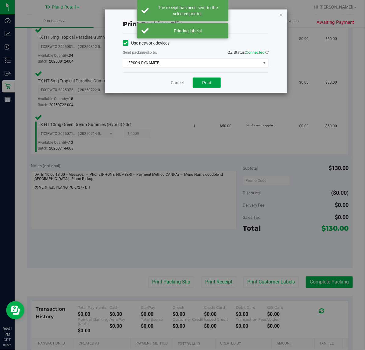
click at [210, 78] on button "Print" at bounding box center [207, 82] width 28 height 10
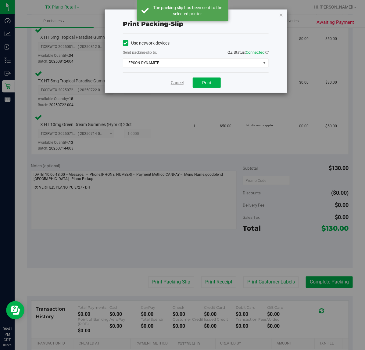
click at [174, 81] on link "Cancel" at bounding box center [177, 83] width 13 height 6
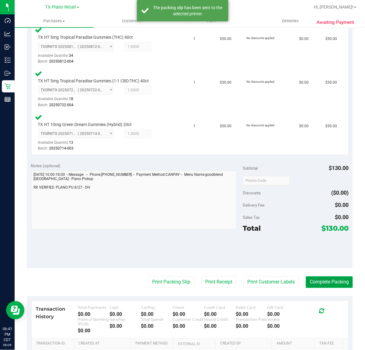
click at [333, 277] on button "Complete Packing" at bounding box center [329, 282] width 47 height 12
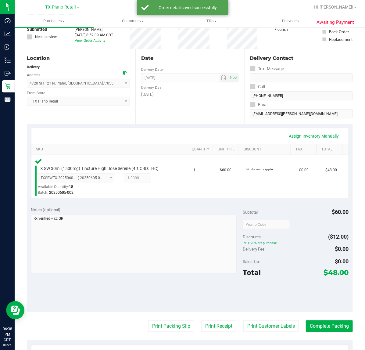
scroll to position [39, 0]
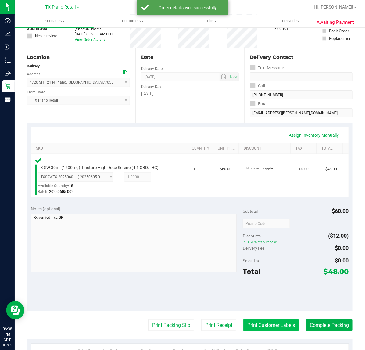
click at [263, 322] on button "Print Customer Labels" at bounding box center [271, 325] width 56 height 12
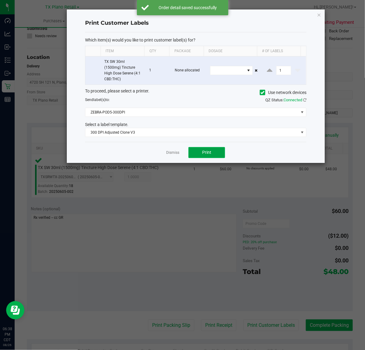
click at [209, 151] on span "Print" at bounding box center [206, 152] width 9 height 5
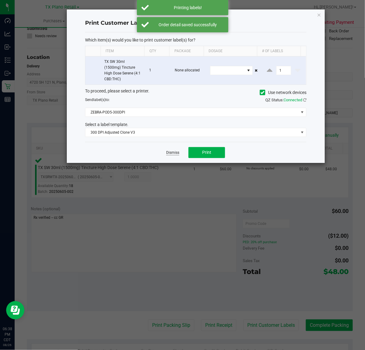
click at [170, 152] on link "Dismiss" at bounding box center [172, 152] width 13 height 5
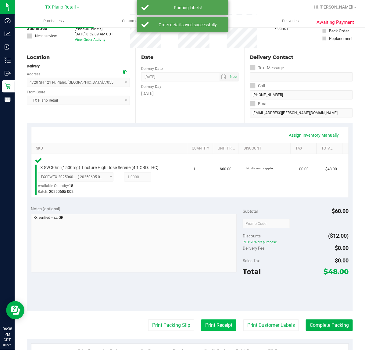
click at [220, 324] on button "Print Receipt" at bounding box center [218, 325] width 35 height 12
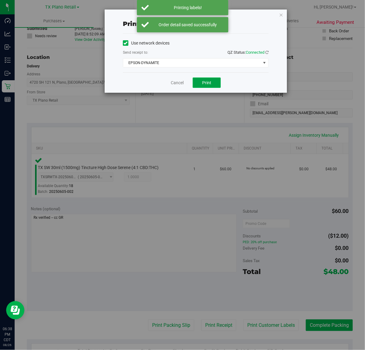
click at [207, 85] on span "Print" at bounding box center [206, 82] width 9 height 5
click at [173, 84] on link "Cancel" at bounding box center [174, 83] width 13 height 6
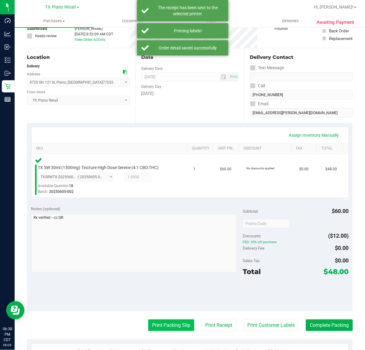
click at [176, 322] on button "Print Packing Slip" at bounding box center [171, 325] width 46 height 12
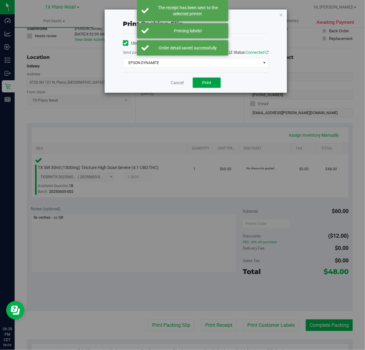
click at [213, 86] on button "Print" at bounding box center [207, 82] width 28 height 10
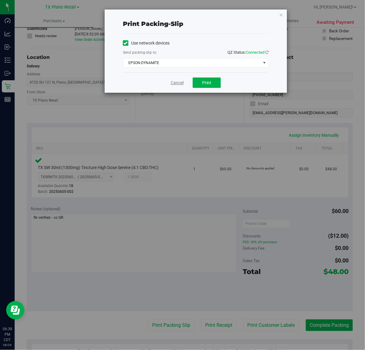
click at [176, 81] on link "Cancel" at bounding box center [177, 83] width 13 height 6
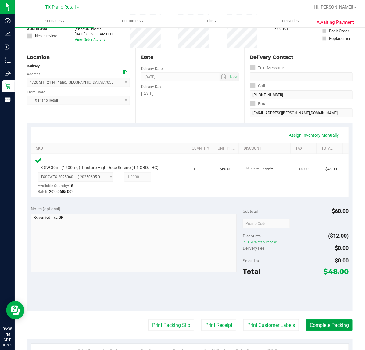
click at [345, 328] on button "Complete Packing" at bounding box center [329, 325] width 47 height 12
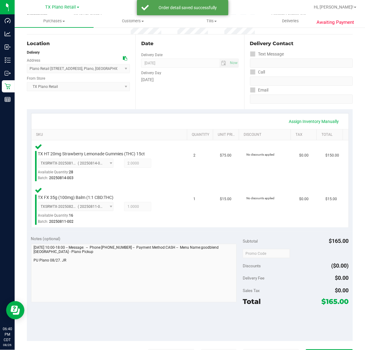
scroll to position [82, 0]
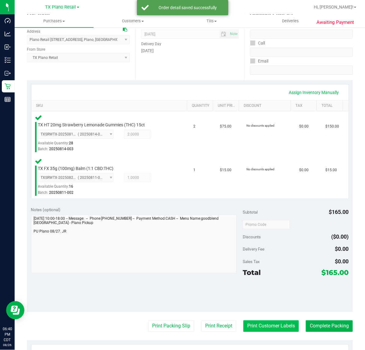
click at [264, 324] on button "Print Customer Labels" at bounding box center [271, 326] width 56 height 12
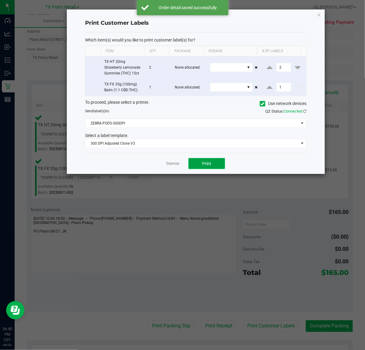
click at [206, 164] on span "Print" at bounding box center [206, 163] width 9 height 5
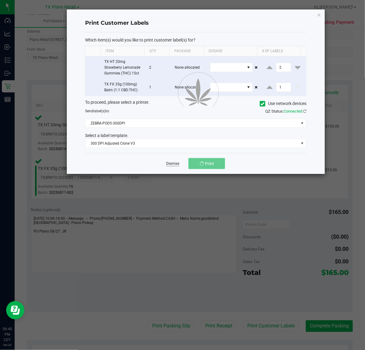
click at [173, 166] on link "Dismiss" at bounding box center [172, 163] width 13 height 5
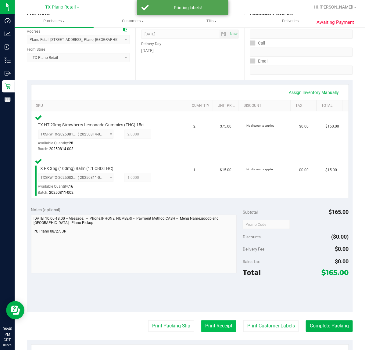
click at [214, 324] on button "Print Receipt" at bounding box center [218, 326] width 35 height 12
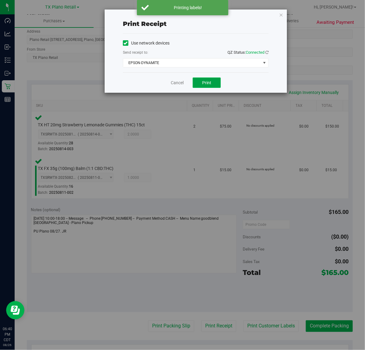
click at [202, 84] on span "Print" at bounding box center [206, 82] width 9 height 5
click at [169, 83] on link "Cancel" at bounding box center [174, 83] width 13 height 6
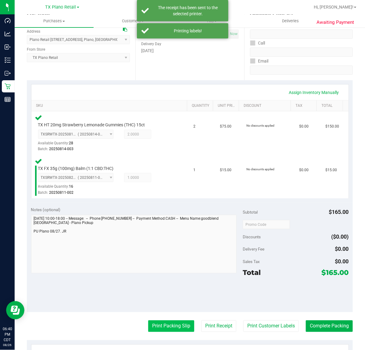
click at [164, 324] on button "Print Packing Slip" at bounding box center [171, 326] width 46 height 12
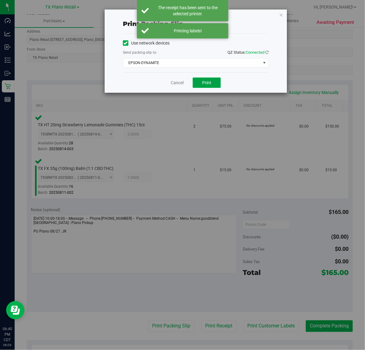
click at [207, 83] on span "Print" at bounding box center [206, 82] width 9 height 5
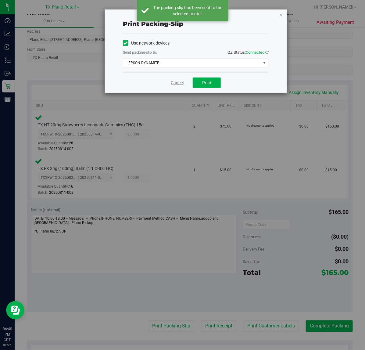
click at [178, 84] on link "Cancel" at bounding box center [177, 83] width 13 height 6
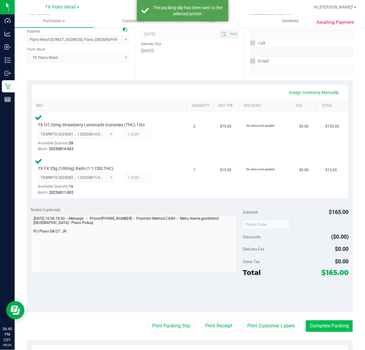
click at [323, 327] on button "Complete Packing" at bounding box center [329, 326] width 47 height 12
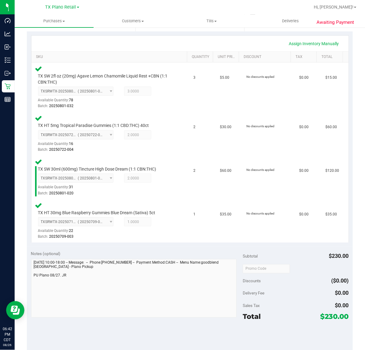
scroll to position [160, 0]
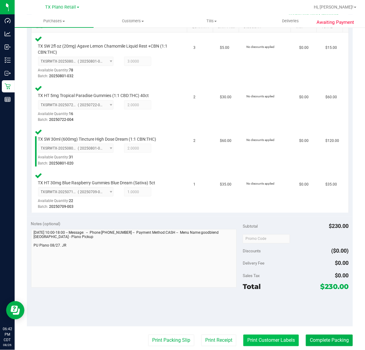
click at [271, 336] on button "Print Customer Labels" at bounding box center [271, 341] width 56 height 12
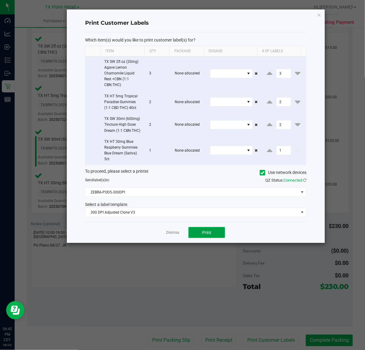
click at [207, 234] on span "Print" at bounding box center [206, 232] width 9 height 5
click at [169, 235] on link "Dismiss" at bounding box center [172, 232] width 13 height 5
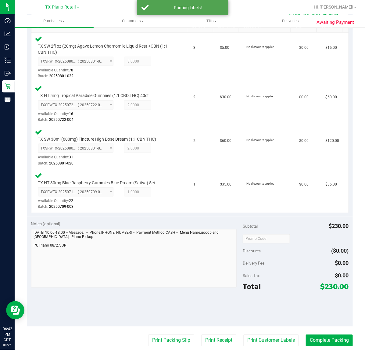
click at [214, 326] on purchase-details "Back Edit Purchase Cancel Purchase View Profile # 11847332 Submitted Needs revi…" at bounding box center [190, 172] width 326 height 601
click at [213, 339] on button "Print Receipt" at bounding box center [218, 341] width 35 height 12
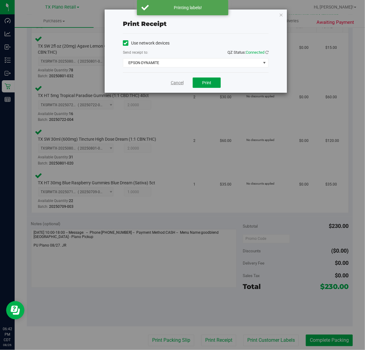
click at [207, 83] on span "Print" at bounding box center [206, 82] width 9 height 5
click at [176, 84] on link "Cancel" at bounding box center [177, 83] width 13 height 6
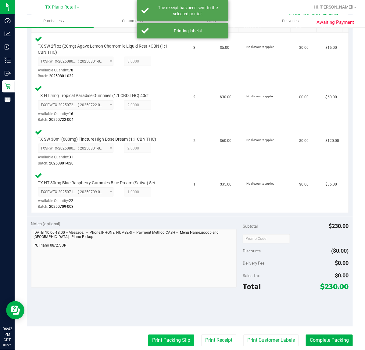
click at [164, 338] on button "Print Packing Slip" at bounding box center [171, 341] width 46 height 12
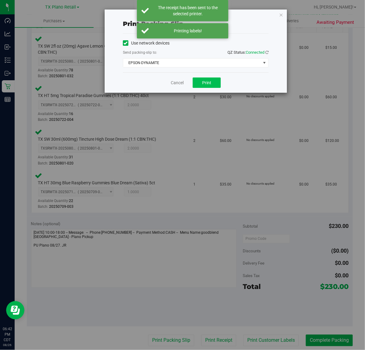
click at [207, 84] on span "Print" at bounding box center [206, 82] width 9 height 5
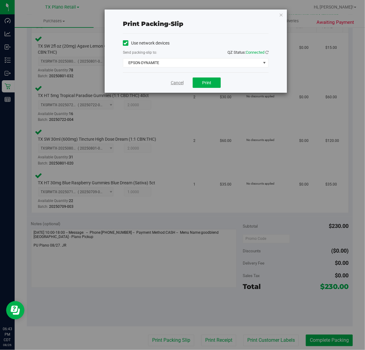
click at [175, 83] on link "Cancel" at bounding box center [177, 83] width 13 height 6
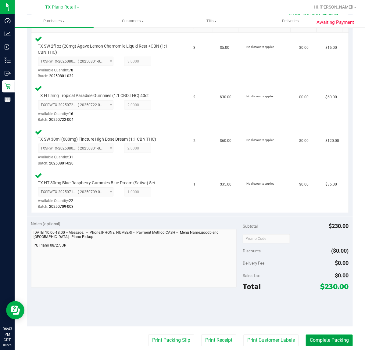
click at [325, 336] on button "Complete Packing" at bounding box center [329, 341] width 47 height 12
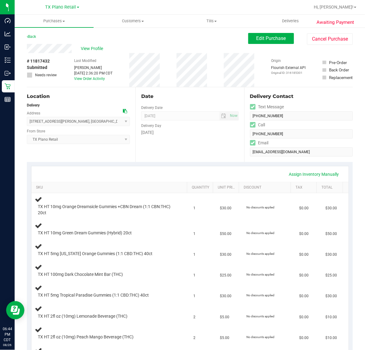
click at [196, 144] on div "Date Delivery Date [DATE] Now [DATE] 07:00 AM Now Delivery Day [DATE]" at bounding box center [189, 124] width 109 height 75
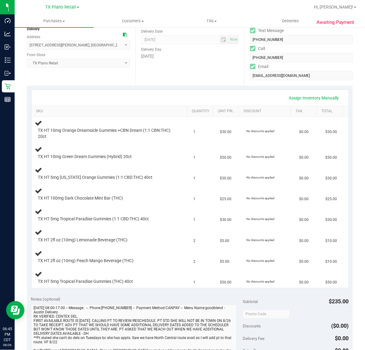
click at [173, 80] on div "Date Delivery Date [DATE] Now [DATE] 07:00 AM Now Delivery Day [DATE]" at bounding box center [189, 48] width 109 height 75
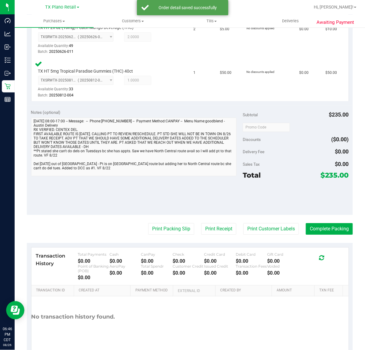
scroll to position [446, 0]
click at [268, 228] on button "Print Customer Labels" at bounding box center [271, 229] width 56 height 12
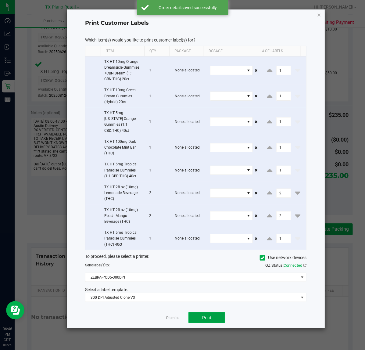
click at [207, 315] on span "Print" at bounding box center [206, 317] width 9 height 5
click at [174, 315] on link "Dismiss" at bounding box center [172, 317] width 13 height 5
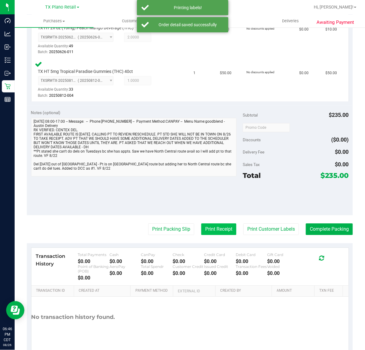
click at [214, 224] on button "Print Receipt" at bounding box center [218, 229] width 35 height 12
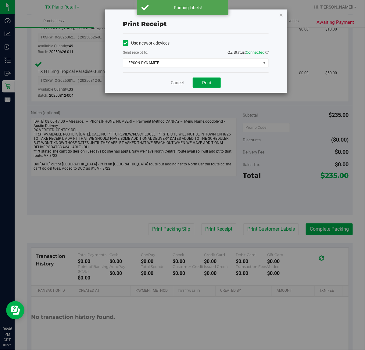
click at [212, 88] on button "Print" at bounding box center [207, 82] width 28 height 10
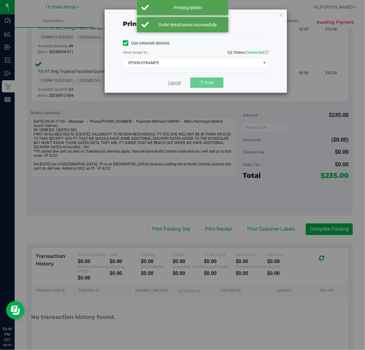
click at [178, 84] on link "Cancel" at bounding box center [174, 83] width 13 height 6
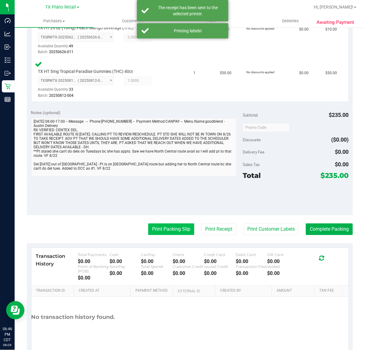
click at [168, 232] on button "Print Packing Slip" at bounding box center [171, 229] width 46 height 12
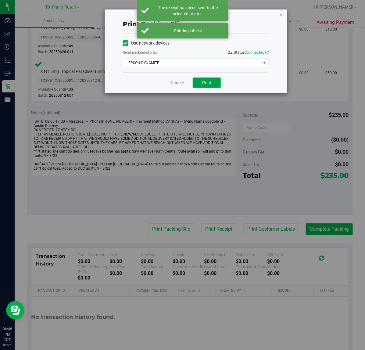
click at [208, 83] on span "Print" at bounding box center [206, 82] width 9 height 5
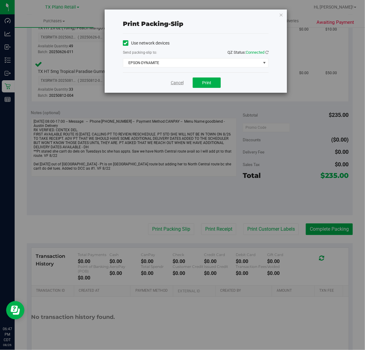
click at [174, 83] on link "Cancel" at bounding box center [177, 83] width 13 height 6
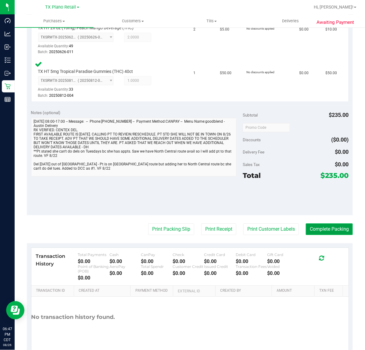
click at [329, 228] on button "Complete Packing" at bounding box center [329, 229] width 47 height 12
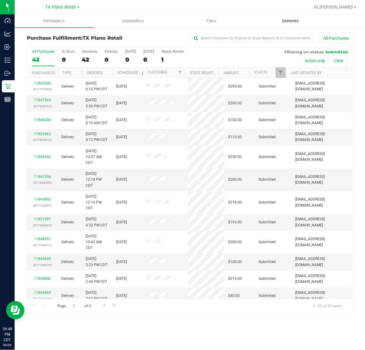
click at [295, 21] on span "Deliveries" at bounding box center [290, 20] width 33 height 5
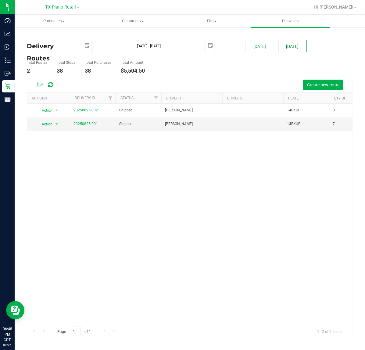
click at [296, 42] on button "[DATE]" at bounding box center [292, 46] width 29 height 12
type input "Aug 27, 2025 - Aug 27, 2025"
type input "2025-08-27"
click at [89, 125] on link "20250826-001" at bounding box center [86, 124] width 24 height 4
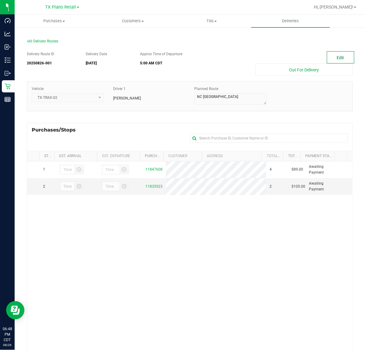
click at [340, 59] on button "Edit" at bounding box center [340, 57] width 27 height 12
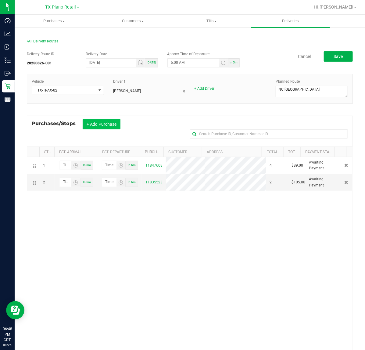
click at [117, 124] on button "+ Add Purchase" at bounding box center [102, 124] width 38 height 10
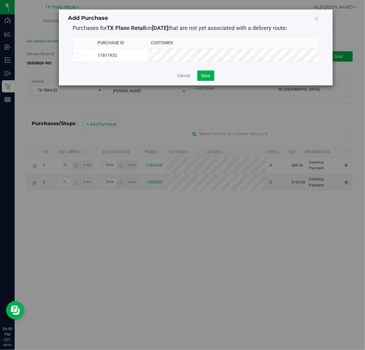
click at [149, 54] on td "11817432" at bounding box center [121, 55] width 53 height 13
click at [204, 81] on button "Save" at bounding box center [205, 75] width 17 height 10
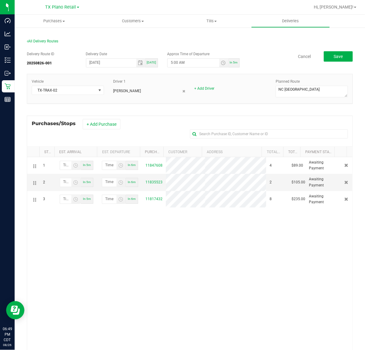
click at [336, 50] on div "Delivery Route ID 20250826-001 Delivery Date 08/27/2025 Today Approx Time of De…" at bounding box center [190, 222] width 326 height 350
click at [334, 54] on span "Save" at bounding box center [338, 56] width 9 height 5
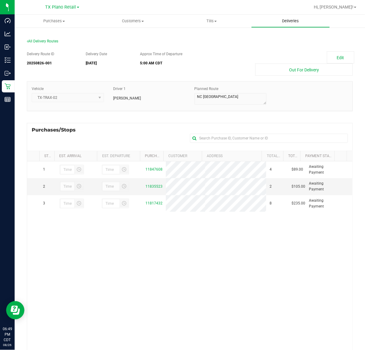
click at [287, 19] on span "Deliveries" at bounding box center [290, 20] width 33 height 5
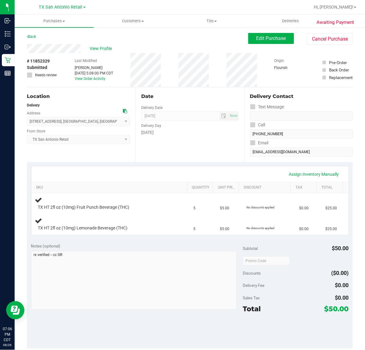
click at [154, 162] on div "Assign Inventory Manually SKU Quantity Unit Price Discount Tax Total TX HT 2fl …" at bounding box center [190, 200] width 326 height 77
click at [167, 152] on div "Date Delivery Date [DATE] Now [DATE] 07:00 AM Now Delivery Day [DATE]" at bounding box center [189, 124] width 109 height 75
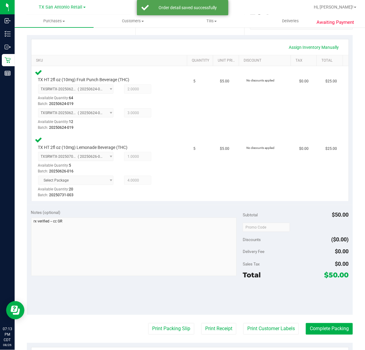
scroll to position [159, 0]
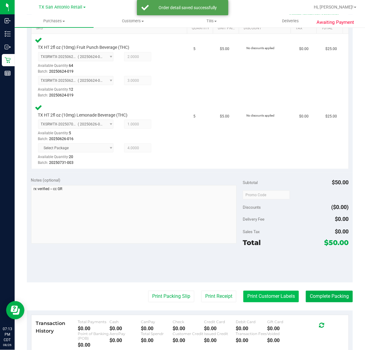
click at [263, 300] on button "Print Customer Labels" at bounding box center [271, 297] width 56 height 12
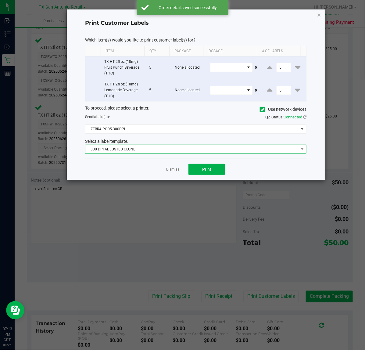
click at [194, 153] on span "300 DPI ADJUSTED CLONE" at bounding box center [191, 149] width 213 height 9
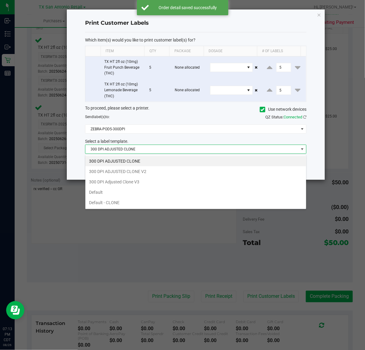
scroll to position [9, 221]
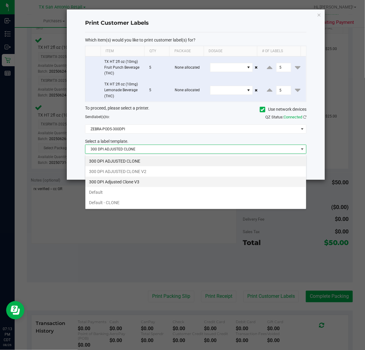
click at [170, 183] on li "300 DPI Adjusted Clone V3" at bounding box center [195, 182] width 221 height 10
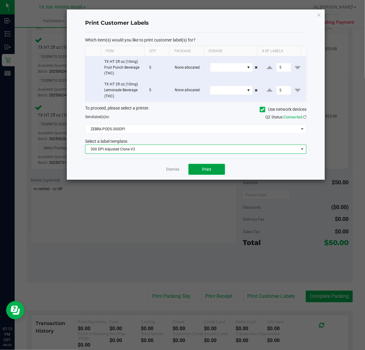
click at [208, 171] on span "Print" at bounding box center [206, 169] width 9 height 5
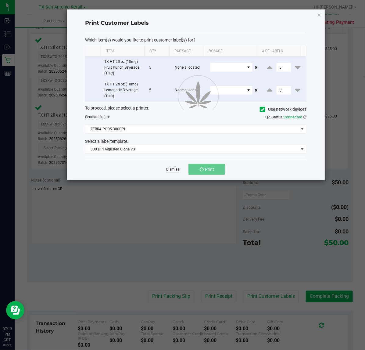
click at [174, 170] on link "Dismiss" at bounding box center [172, 169] width 13 height 5
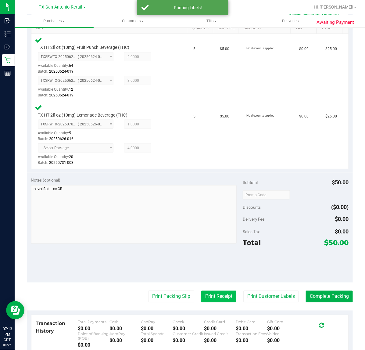
click at [201, 297] on button "Print Receipt" at bounding box center [218, 297] width 35 height 12
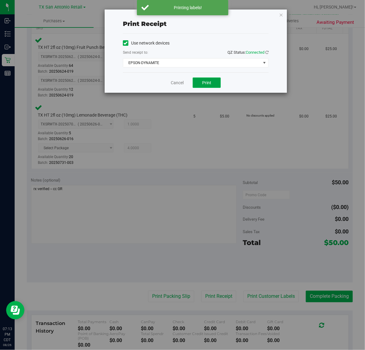
click at [207, 83] on span "Print" at bounding box center [206, 82] width 9 height 5
click at [174, 84] on link "Cancel" at bounding box center [174, 83] width 13 height 6
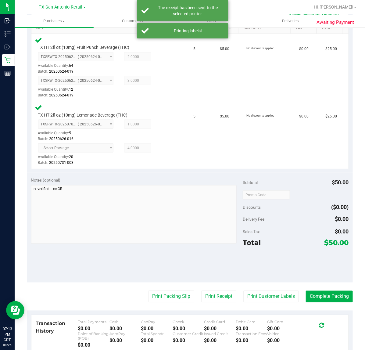
click at [153, 284] on purchase-details "Back Edit Purchase Cancel Purchase View Profile # 11852329 Submitted Needs revi…" at bounding box center [190, 151] width 326 height 555
click at [169, 315] on div "Transaction History Total Payments $0.00 Cash $0.00 CanPay $0.00 Check $0.00 Cr…" at bounding box center [189, 334] width 317 height 38
click at [172, 295] on button "Print Packing Slip" at bounding box center [171, 297] width 46 height 12
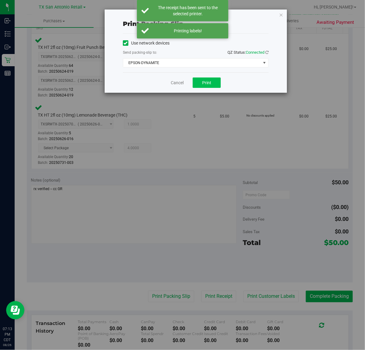
click at [207, 83] on span "Print" at bounding box center [206, 82] width 9 height 5
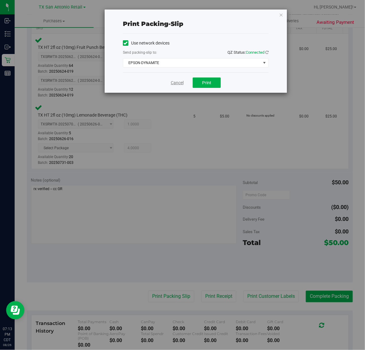
click at [175, 80] on link "Cancel" at bounding box center [177, 83] width 13 height 6
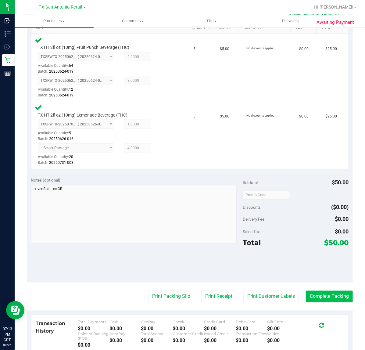
click at [314, 292] on button "Complete Packing" at bounding box center [329, 297] width 47 height 12
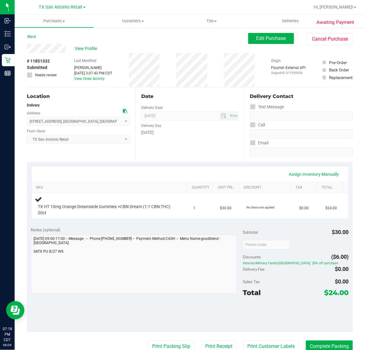
click at [189, 169] on div "Assign Inventory Manually" at bounding box center [190, 174] width 306 height 10
click at [329, 347] on button "Complete Packing" at bounding box center [329, 346] width 47 height 12
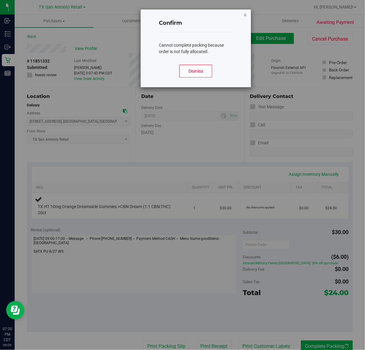
click at [245, 16] on icon "Close modal" at bounding box center [245, 14] width 4 height 7
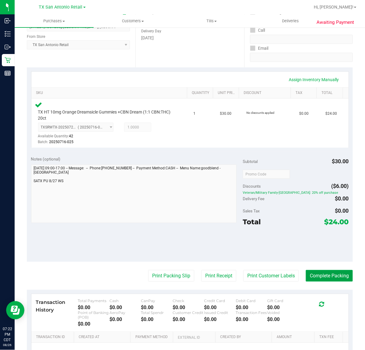
scroll to position [93, 0]
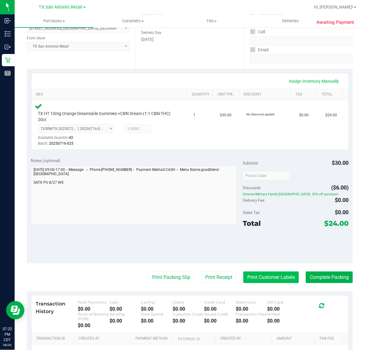
click at [275, 274] on button "Print Customer Labels" at bounding box center [271, 277] width 56 height 12
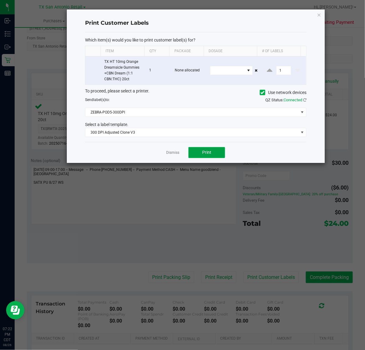
click at [201, 154] on button "Print" at bounding box center [207, 152] width 37 height 11
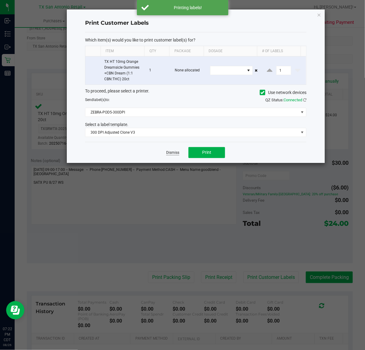
click at [170, 155] on link "Dismiss" at bounding box center [172, 152] width 13 height 5
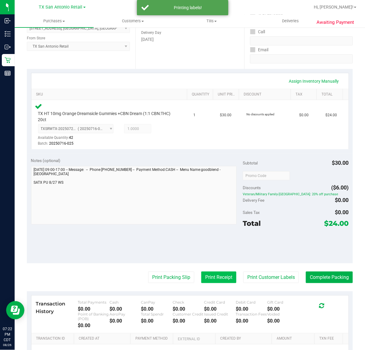
click at [210, 272] on button "Print Receipt" at bounding box center [218, 277] width 35 height 12
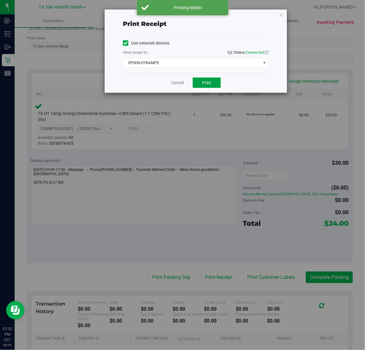
click at [215, 80] on button "Print" at bounding box center [207, 82] width 28 height 10
click at [178, 83] on link "Cancel" at bounding box center [174, 83] width 13 height 6
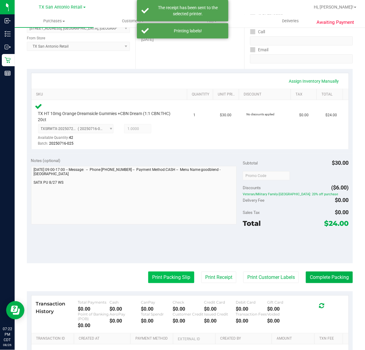
click at [157, 274] on button "Print Packing Slip" at bounding box center [171, 277] width 46 height 12
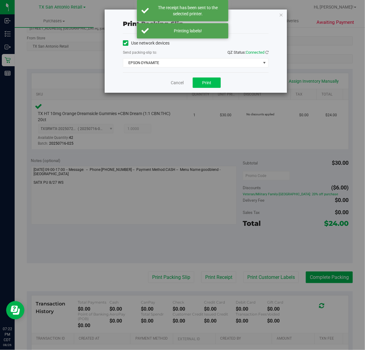
click at [208, 87] on button "Print" at bounding box center [207, 82] width 28 height 10
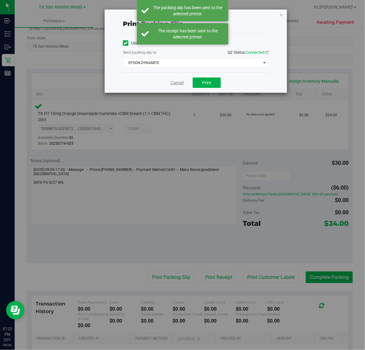
click at [182, 83] on link "Cancel" at bounding box center [177, 83] width 13 height 6
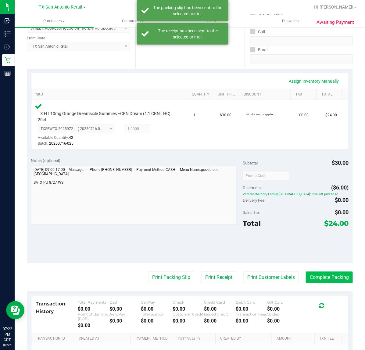
click at [323, 276] on button "Complete Packing" at bounding box center [329, 277] width 47 height 12
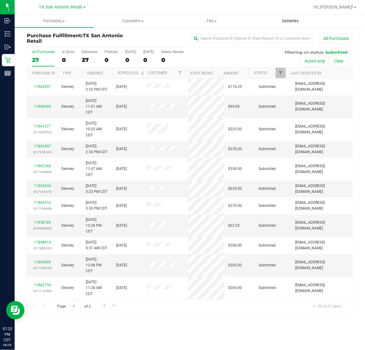
click at [295, 22] on span "Deliveries" at bounding box center [290, 20] width 33 height 5
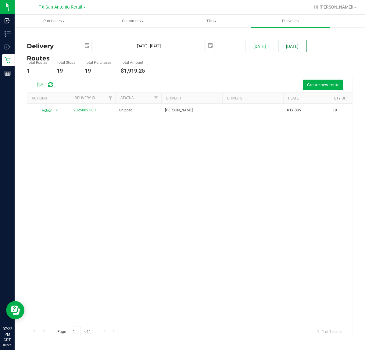
click at [297, 46] on button "[DATE]" at bounding box center [292, 46] width 29 height 12
type input "Aug 27, 2025 - Aug 27, 2025"
type input "2025-08-27"
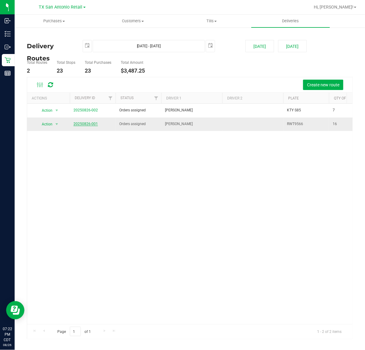
click at [83, 124] on link "20250826-001" at bounding box center [86, 124] width 24 height 4
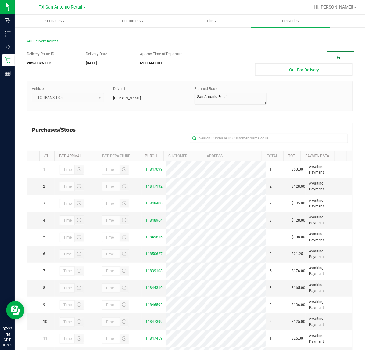
click at [330, 56] on button "Edit" at bounding box center [340, 57] width 27 height 12
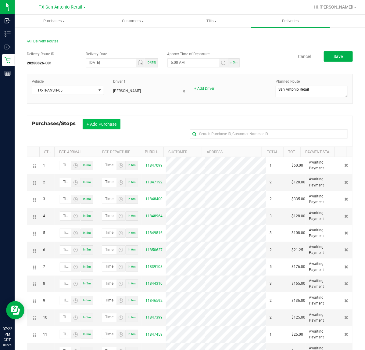
click at [105, 126] on button "+ Add Purchase" at bounding box center [102, 124] width 38 height 10
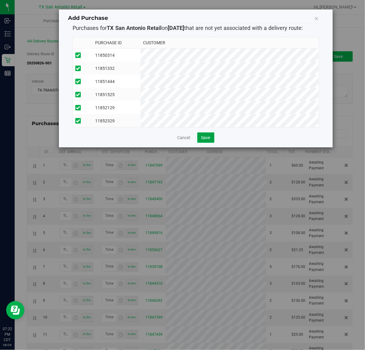
click at [208, 140] on span "Save" at bounding box center [205, 137] width 9 height 5
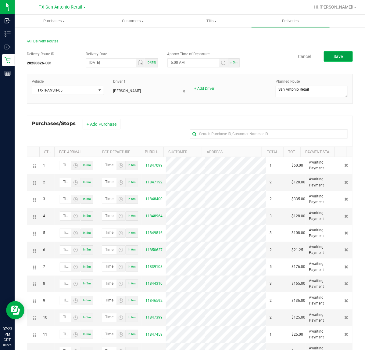
click at [340, 59] on button "Save" at bounding box center [338, 56] width 29 height 10
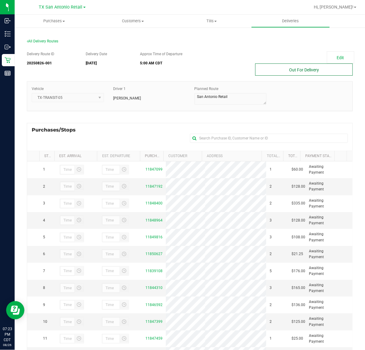
click at [272, 74] on button "Out For Delivery" at bounding box center [304, 69] width 98 height 12
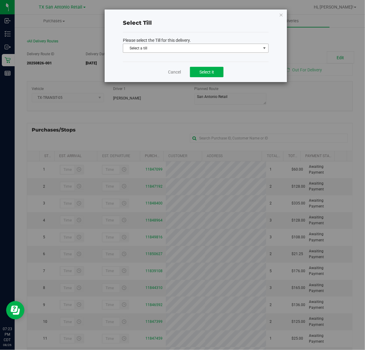
click at [232, 51] on span "Select a till" at bounding box center [192, 48] width 138 height 9
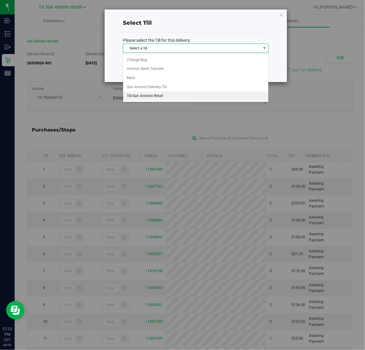
click at [171, 95] on li "Till-San Antonio Retail" at bounding box center [195, 96] width 145 height 9
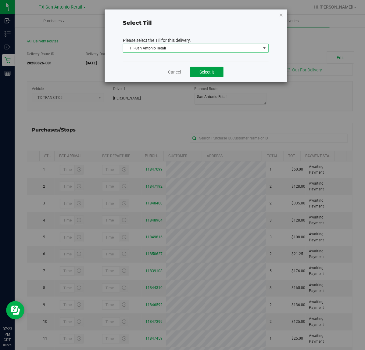
click at [205, 74] on span "Select it" at bounding box center [207, 72] width 15 height 5
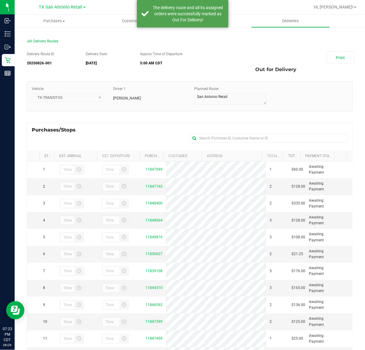
click at [322, 58] on div "Print" at bounding box center [339, 57] width 35 height 12
click at [327, 58] on link "Print" at bounding box center [340, 57] width 27 height 12
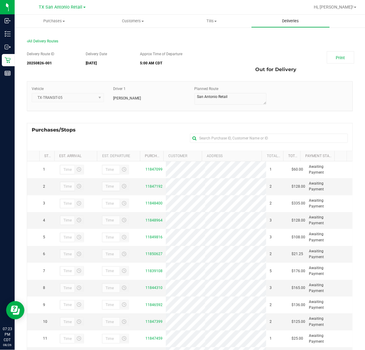
click at [292, 17] on uib-tab-heading "Deliveries" at bounding box center [291, 21] width 78 height 12
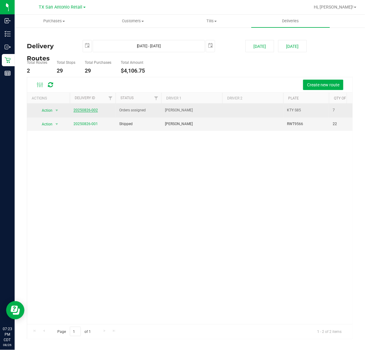
click at [85, 112] on link "20250826-002" at bounding box center [86, 110] width 24 height 4
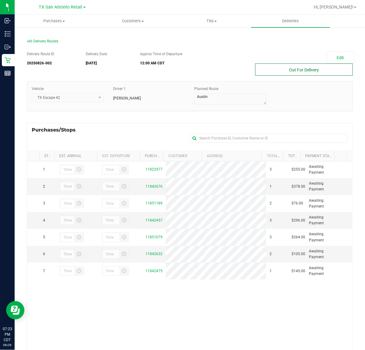
click at [304, 66] on button "Out For Delivery" at bounding box center [304, 69] width 98 height 12
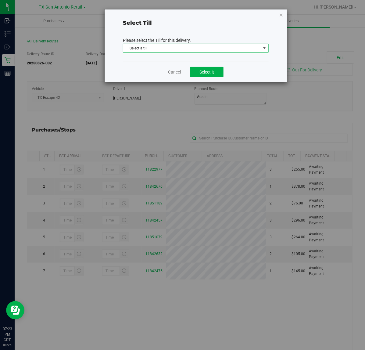
click at [255, 51] on span "Select a till" at bounding box center [192, 48] width 138 height 9
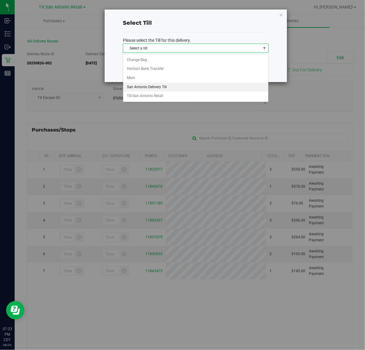
click at [203, 86] on li "San Antonio Delivery Till" at bounding box center [195, 87] width 145 height 9
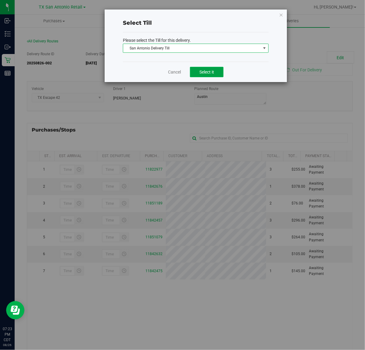
click at [208, 71] on span "Select it" at bounding box center [207, 72] width 15 height 5
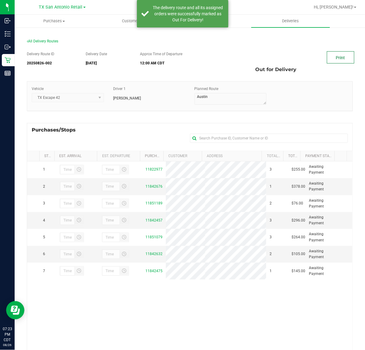
click at [327, 56] on link "Print" at bounding box center [340, 57] width 27 height 12
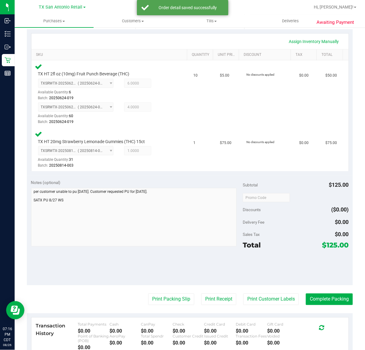
scroll to position [142, 0]
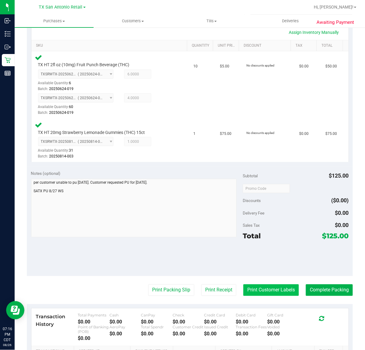
click at [283, 290] on button "Print Customer Labels" at bounding box center [271, 290] width 56 height 12
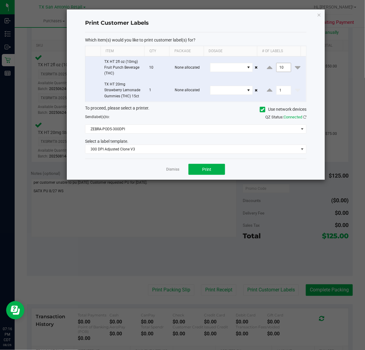
click at [281, 68] on input "10" at bounding box center [284, 67] width 14 height 9
type input "1"
click at [208, 171] on span "Print" at bounding box center [206, 169] width 9 height 5
click at [173, 170] on link "Dismiss" at bounding box center [172, 169] width 13 height 5
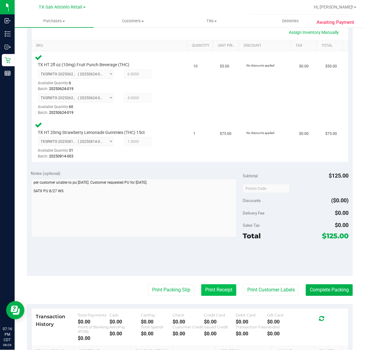
click at [215, 289] on button "Print Receipt" at bounding box center [218, 290] width 35 height 12
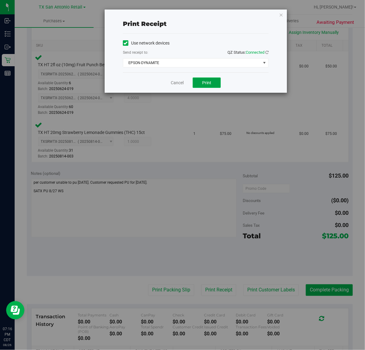
click at [213, 81] on button "Print" at bounding box center [207, 82] width 28 height 10
click at [174, 84] on link "Cancel" at bounding box center [174, 83] width 13 height 6
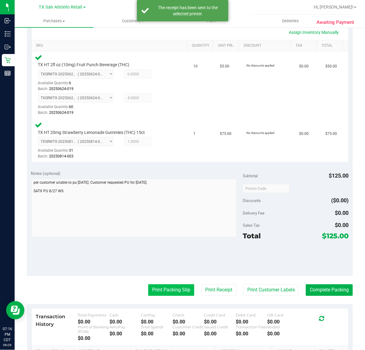
click at [167, 286] on button "Print Packing Slip" at bounding box center [171, 290] width 46 height 12
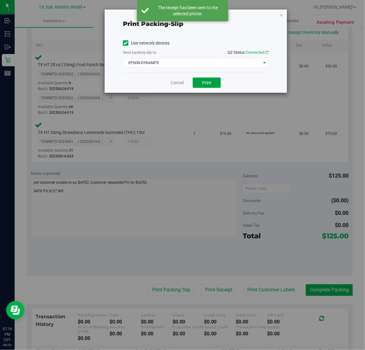
click at [207, 84] on span "Print" at bounding box center [206, 82] width 9 height 5
click at [177, 82] on link "Cancel" at bounding box center [177, 83] width 13 height 6
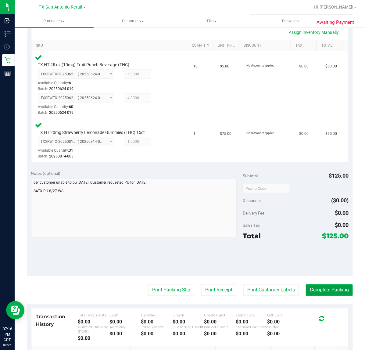
click at [311, 290] on button "Complete Packing" at bounding box center [329, 290] width 47 height 12
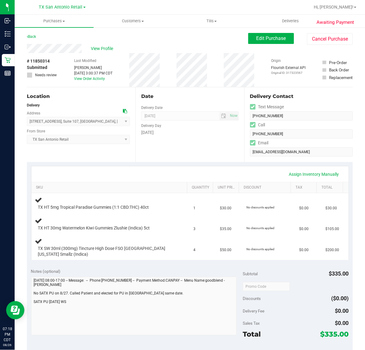
click at [193, 146] on div "Date Delivery Date [DATE] Now [DATE] 07:00 AM Now Delivery Day [DATE]" at bounding box center [189, 124] width 109 height 75
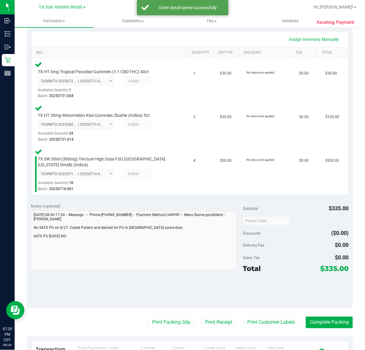
scroll to position [173, 0]
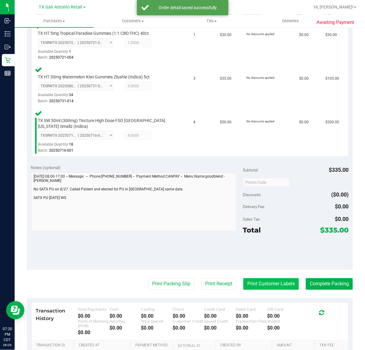
click at [267, 282] on button "Print Customer Labels" at bounding box center [271, 284] width 56 height 12
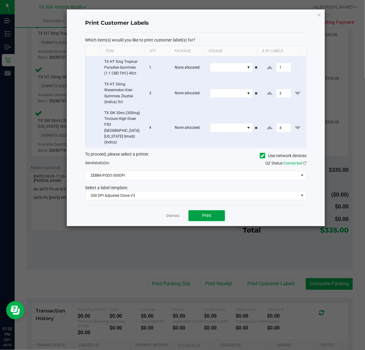
click at [198, 210] on button "Print" at bounding box center [207, 215] width 37 height 11
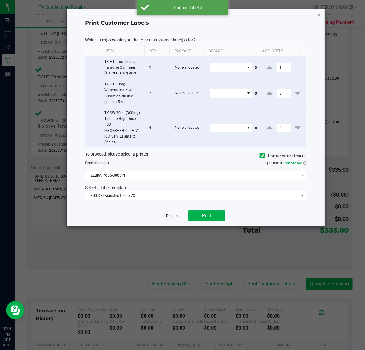
click at [168, 213] on link "Dismiss" at bounding box center [172, 215] width 13 height 5
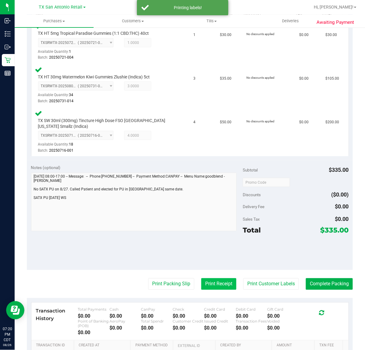
click at [217, 282] on button "Print Receipt" at bounding box center [218, 284] width 35 height 12
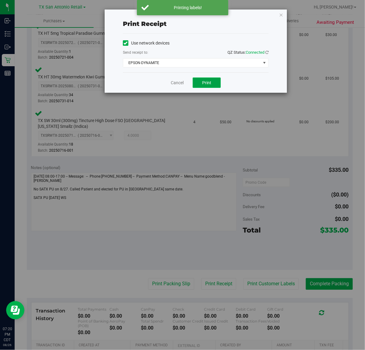
click at [205, 85] on span "Print" at bounding box center [206, 82] width 9 height 5
click at [173, 86] on link "Cancel" at bounding box center [174, 83] width 13 height 6
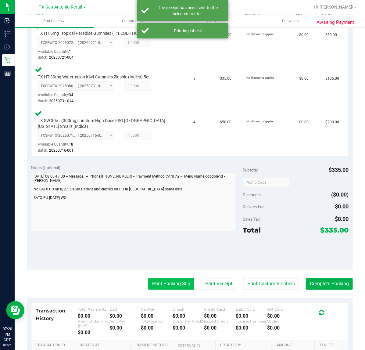
click at [168, 288] on button "Print Packing Slip" at bounding box center [171, 284] width 46 height 12
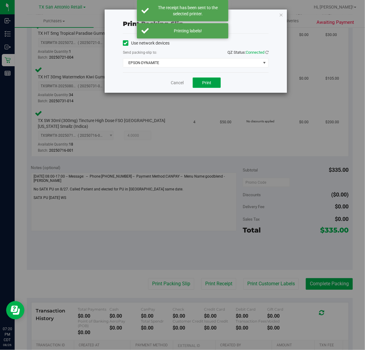
click at [212, 79] on button "Print" at bounding box center [207, 82] width 28 height 10
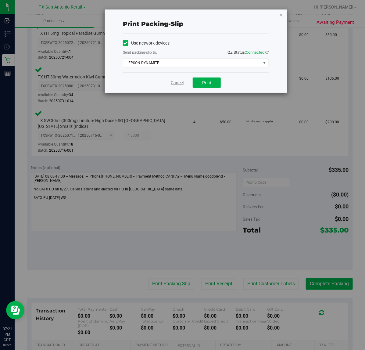
click at [179, 84] on link "Cancel" at bounding box center [177, 83] width 13 height 6
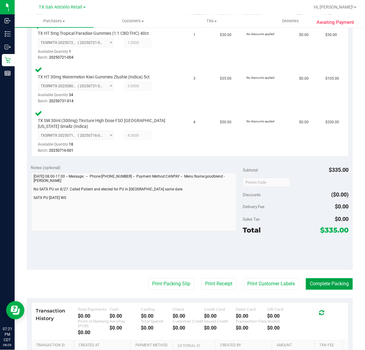
click at [330, 282] on button "Complete Packing" at bounding box center [329, 284] width 47 height 12
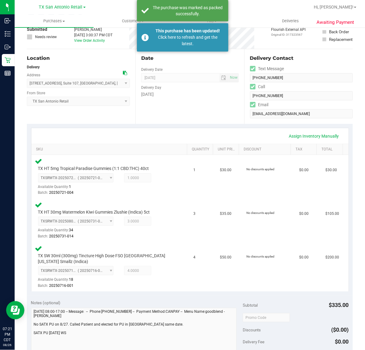
scroll to position [0, 0]
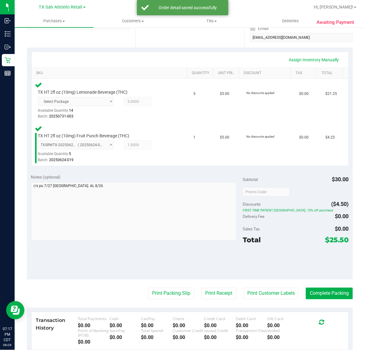
scroll to position [113, 0]
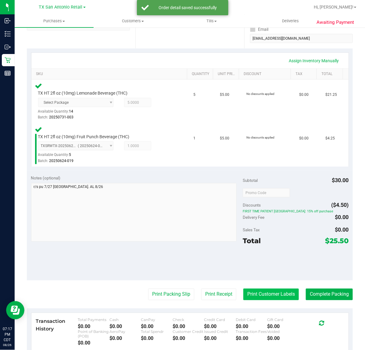
click at [272, 297] on button "Print Customer Labels" at bounding box center [271, 295] width 56 height 12
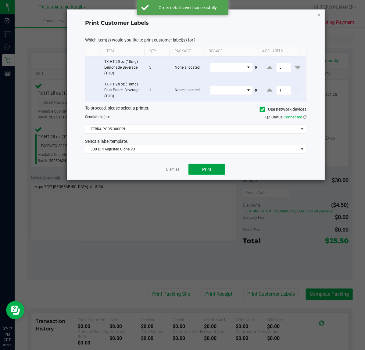
click at [209, 167] on button "Print" at bounding box center [207, 169] width 37 height 11
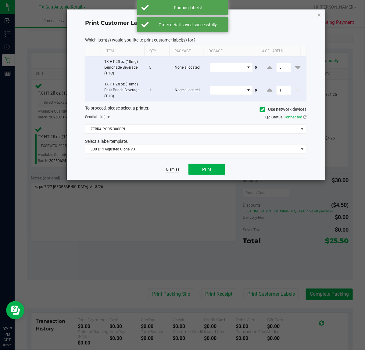
click at [174, 172] on link "Dismiss" at bounding box center [172, 169] width 13 height 5
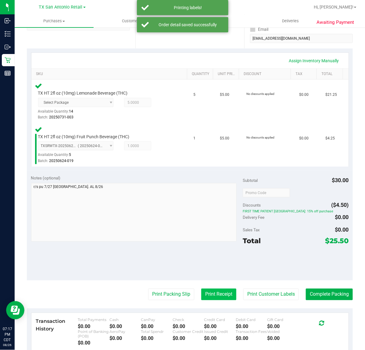
click at [206, 295] on button "Print Receipt" at bounding box center [218, 295] width 35 height 12
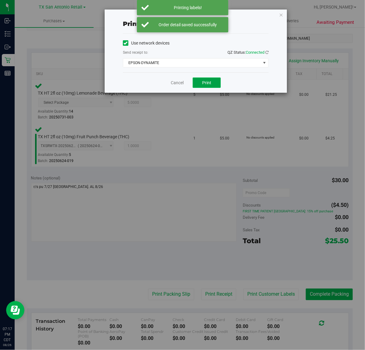
click at [214, 87] on button "Print" at bounding box center [207, 82] width 28 height 10
click at [177, 84] on link "Cancel" at bounding box center [174, 83] width 13 height 6
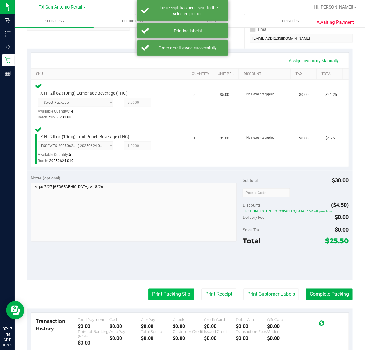
click at [153, 289] on button "Print Packing Slip" at bounding box center [171, 295] width 46 height 12
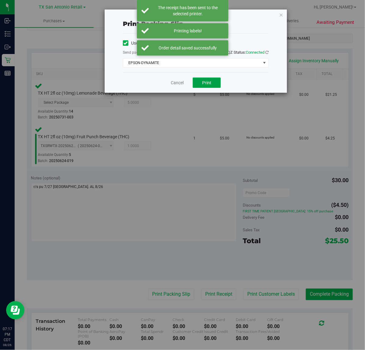
click at [204, 83] on span "Print" at bounding box center [206, 82] width 9 height 5
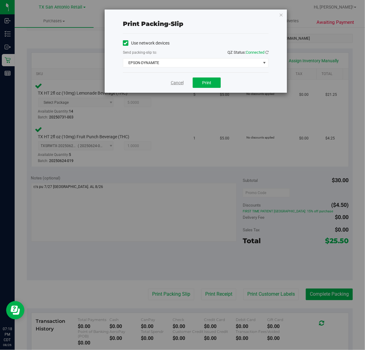
click at [173, 84] on link "Cancel" at bounding box center [177, 83] width 13 height 6
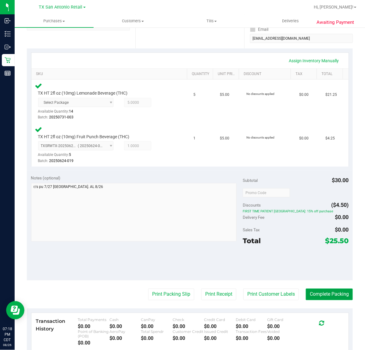
click at [325, 293] on button "Complete Packing" at bounding box center [329, 295] width 47 height 12
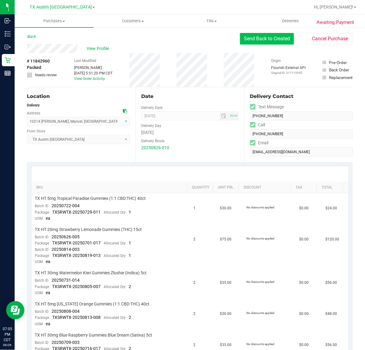
click at [266, 40] on button "Send Back to Created" at bounding box center [267, 39] width 54 height 12
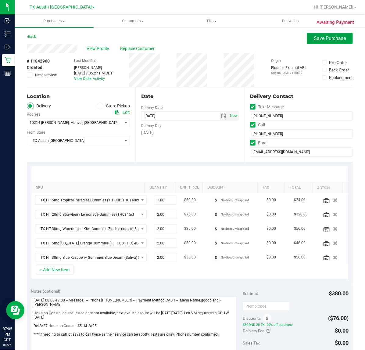
click at [318, 38] on span "Save Purchase" at bounding box center [330, 38] width 32 height 6
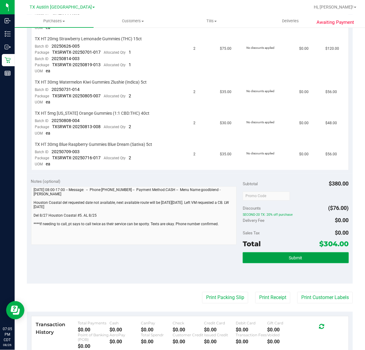
click at [297, 256] on span "Submit" at bounding box center [295, 258] width 13 height 5
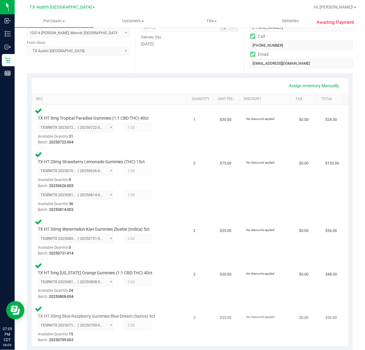
scroll to position [267, 0]
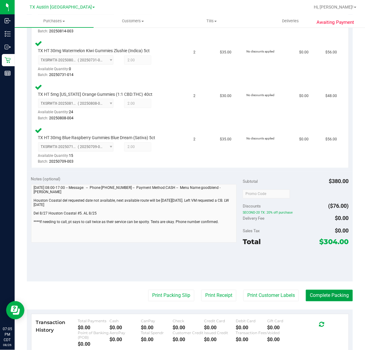
click at [316, 293] on button "Complete Packing" at bounding box center [329, 296] width 47 height 12
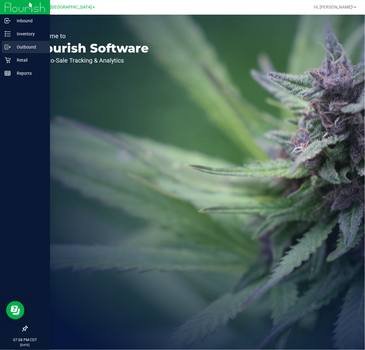
click at [12, 48] on p "Outbound" at bounding box center [29, 46] width 37 height 7
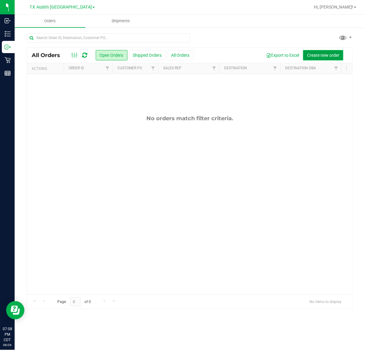
click at [315, 52] on button "Create new order" at bounding box center [323, 55] width 40 height 10
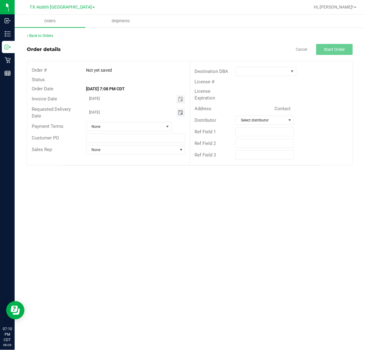
click at [179, 111] on span "Toggle calendar" at bounding box center [180, 112] width 5 height 5
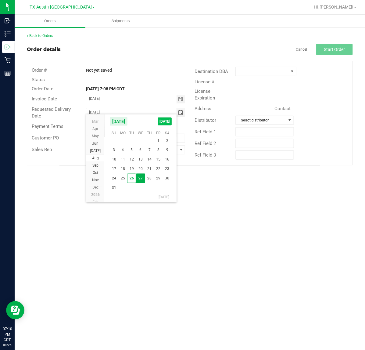
click at [170, 123] on span "TODAY" at bounding box center [165, 121] width 14 height 8
type input "[DATE]"
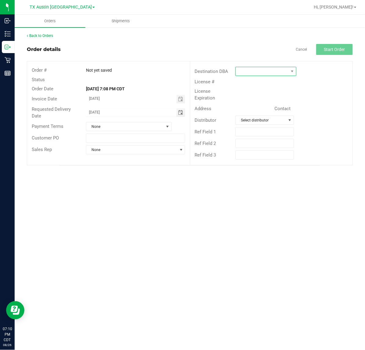
click at [287, 69] on span at bounding box center [262, 71] width 53 height 9
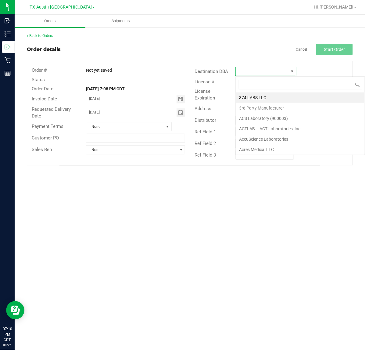
scroll to position [9, 61]
type input "tx"
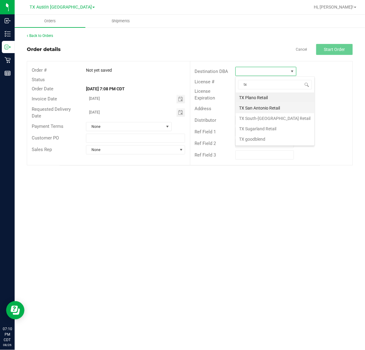
click at [278, 109] on li "TX San Antonio Retail" at bounding box center [275, 108] width 79 height 10
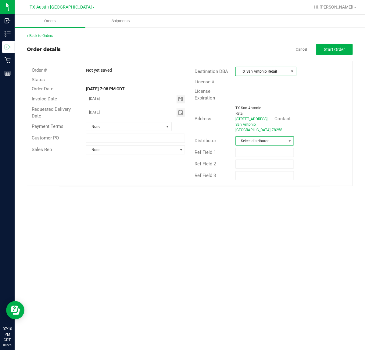
click at [275, 142] on span "Select distributor" at bounding box center [261, 141] width 50 height 9
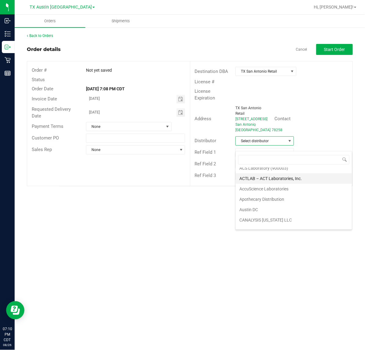
scroll to position [38, 0]
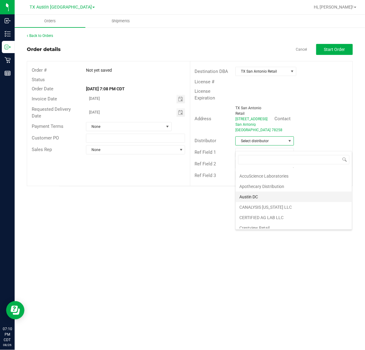
click at [275, 200] on li "Austin DC" at bounding box center [294, 197] width 116 height 10
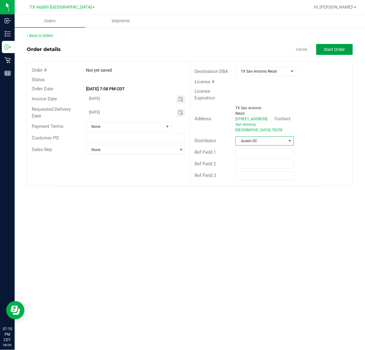
click at [322, 50] on button "Start Order" at bounding box center [334, 49] width 37 height 11
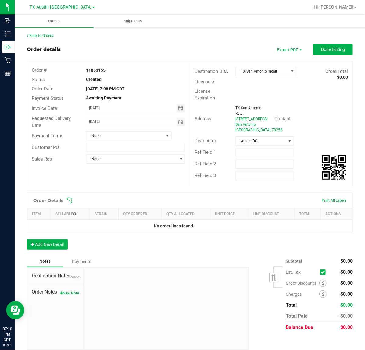
click at [75, 203] on span at bounding box center [230, 200] width 326 height 6
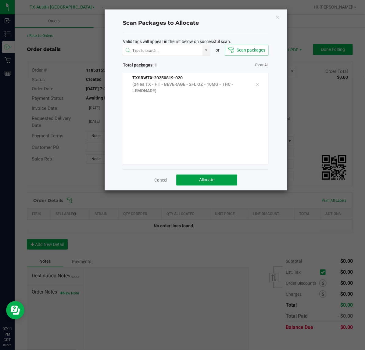
click at [211, 182] on span "Allocate" at bounding box center [206, 179] width 15 height 5
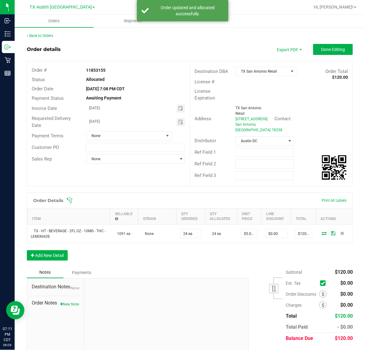
click at [330, 40] on div "Back to Orders Order details Export PDF Done Editing Order # 11853155 Status Al…" at bounding box center [190, 197] width 326 height 328
click at [328, 51] on span "Done Editing" at bounding box center [333, 49] width 24 height 5
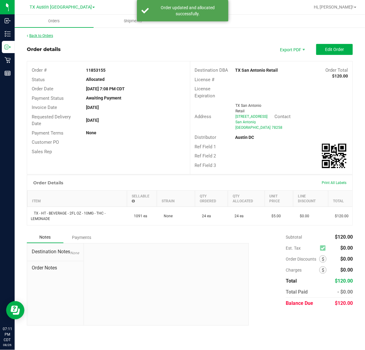
click at [52, 34] on link "Back to Orders" at bounding box center [40, 36] width 26 height 4
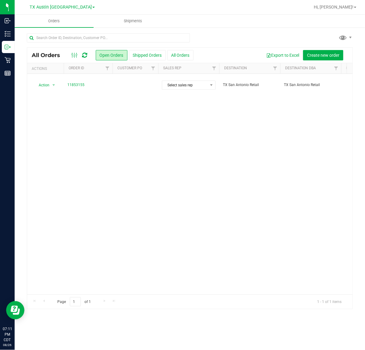
click at [139, 82] on td at bounding box center [136, 85] width 46 height 23
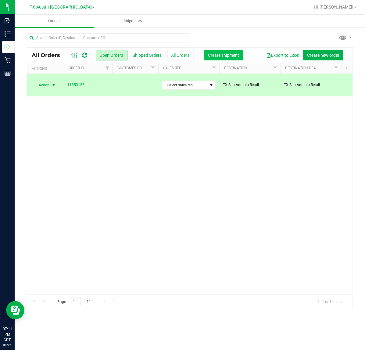
click at [223, 50] on button "Create shipment" at bounding box center [223, 55] width 39 height 10
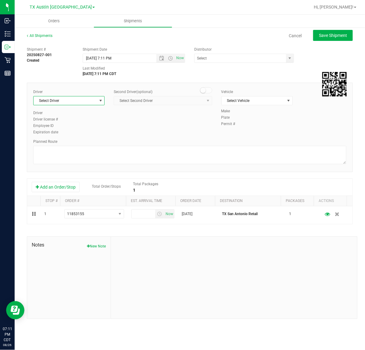
click at [95, 104] on span "Select Driver" at bounding box center [65, 100] width 63 height 9
click at [89, 128] on li "Lindsey Sherman" at bounding box center [69, 126] width 71 height 9
type input "sherm"
click at [177, 58] on span "Now" at bounding box center [180, 58] width 10 height 9
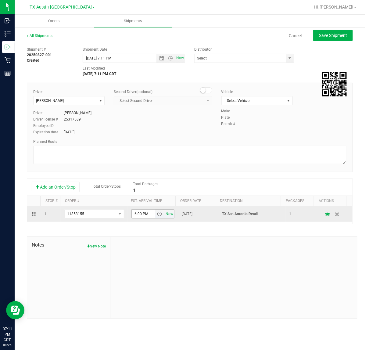
click at [165, 216] on span "Now" at bounding box center [169, 214] width 10 height 9
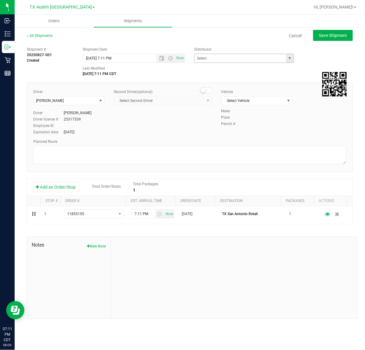
click at [289, 57] on span "select" at bounding box center [289, 58] width 5 height 5
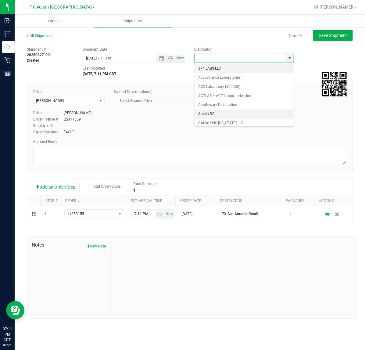
click at [241, 112] on li "Austin DC" at bounding box center [244, 114] width 99 height 9
type input "Austin DC"
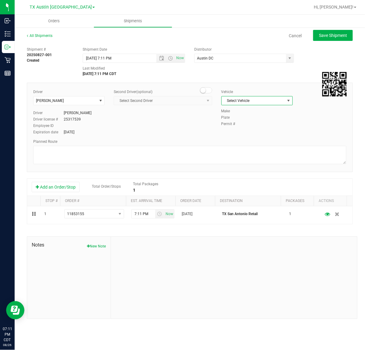
click at [250, 102] on span "Select Vehicle" at bounding box center [253, 100] width 63 height 9
click at [268, 190] on li "NO VEHICLE" at bounding box center [257, 185] width 71 height 9
click at [330, 40] on button "Save Shipment" at bounding box center [333, 35] width 40 height 11
type input "8/27/2025 12:11 AM"
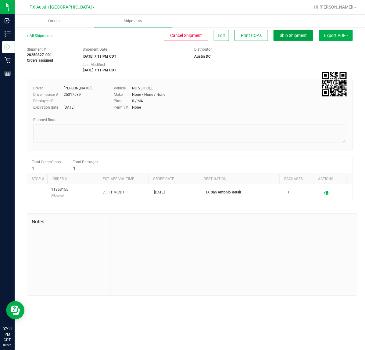
click at [292, 34] on span "Ship Shipment" at bounding box center [293, 35] width 27 height 5
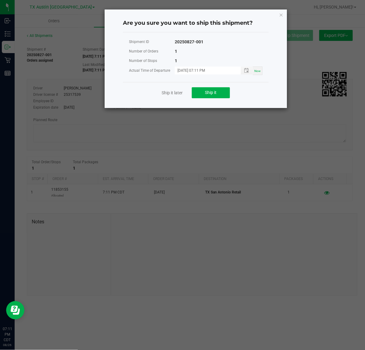
click at [230, 93] on div "Ship it later Ship it" at bounding box center [196, 92] width 146 height 21
click at [226, 92] on button "Ship it" at bounding box center [211, 92] width 38 height 11
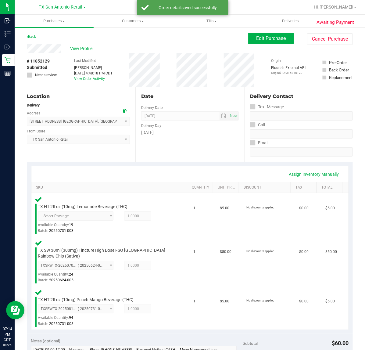
scroll to position [119, 0]
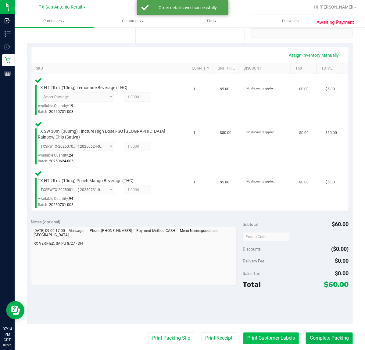
click at [269, 338] on button "Print Customer Labels" at bounding box center [271, 339] width 56 height 12
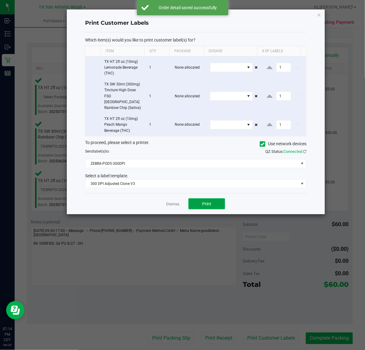
click at [211, 201] on span "Print" at bounding box center [206, 203] width 9 height 5
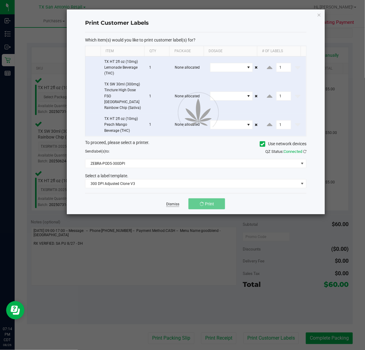
click at [174, 202] on link "Dismiss" at bounding box center [172, 204] width 13 height 5
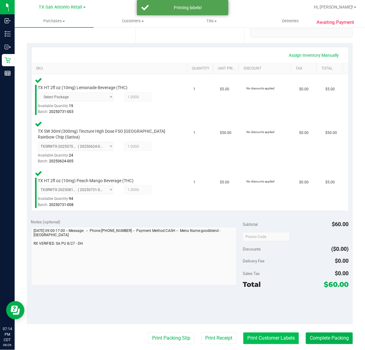
click at [243, 336] on button "Print Customer Labels" at bounding box center [271, 339] width 56 height 12
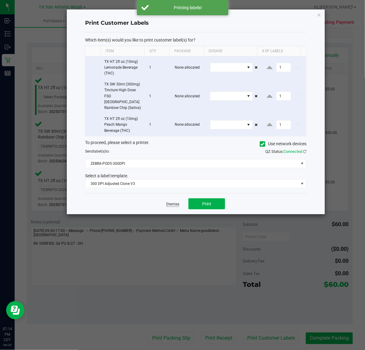
click at [174, 202] on link "Dismiss" at bounding box center [172, 204] width 13 height 5
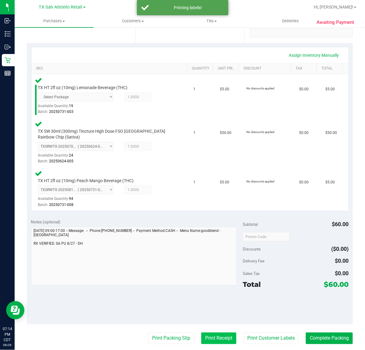
click at [208, 333] on button "Print Receipt" at bounding box center [218, 339] width 35 height 12
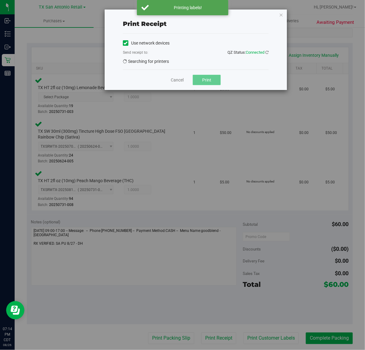
click at [213, 83] on button "Print" at bounding box center [207, 80] width 28 height 10
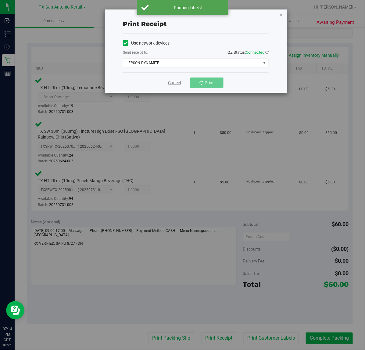
click at [173, 83] on link "Cancel" at bounding box center [174, 83] width 13 height 6
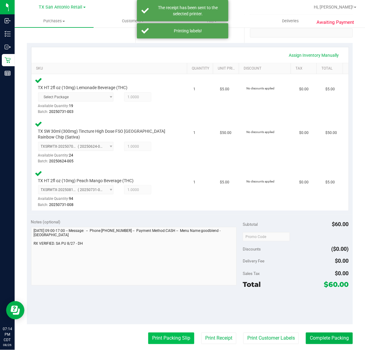
click at [162, 336] on button "Print Packing Slip" at bounding box center [171, 339] width 46 height 12
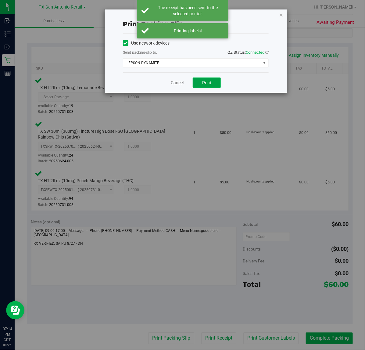
click at [207, 83] on span "Print" at bounding box center [206, 82] width 9 height 5
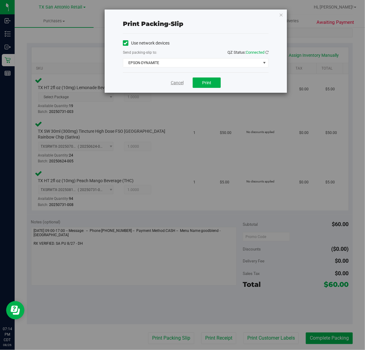
click at [174, 82] on link "Cancel" at bounding box center [177, 83] width 13 height 6
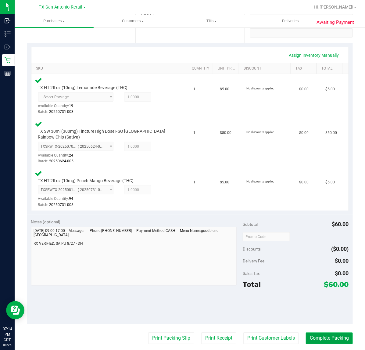
click at [334, 336] on button "Complete Packing" at bounding box center [329, 339] width 47 height 12
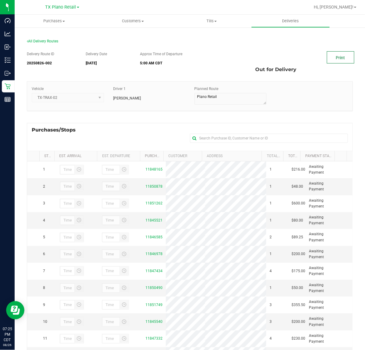
click at [340, 61] on link "Print" at bounding box center [340, 57] width 27 height 12
click at [290, 25] on uib-tab-heading "Deliveries" at bounding box center [291, 21] width 78 height 12
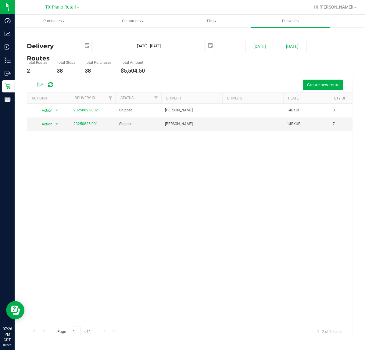
click at [64, 6] on span "TX Plano Retail" at bounding box center [60, 7] width 31 height 5
click at [66, 20] on link "TX Austin [GEOGRAPHIC_DATA]" at bounding box center [62, 21] width 89 height 8
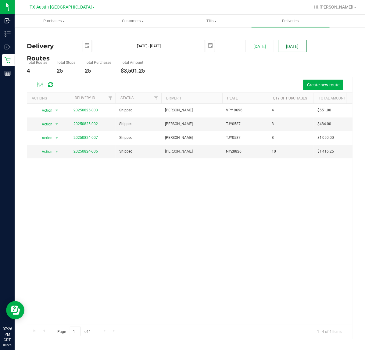
click at [295, 42] on button "[DATE]" at bounding box center [292, 46] width 29 height 12
type input "[DATE] - [DATE]"
type input "[DATE]"
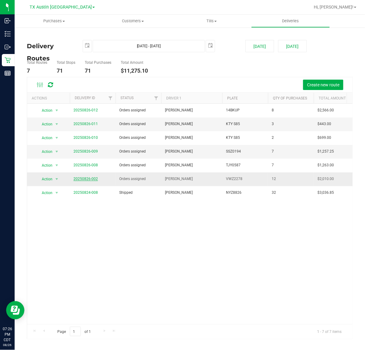
click at [84, 179] on link "20250826-002" at bounding box center [86, 179] width 24 height 4
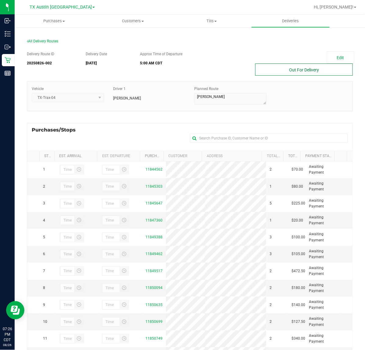
click at [279, 75] on button "Out For Delivery" at bounding box center [304, 69] width 98 height 12
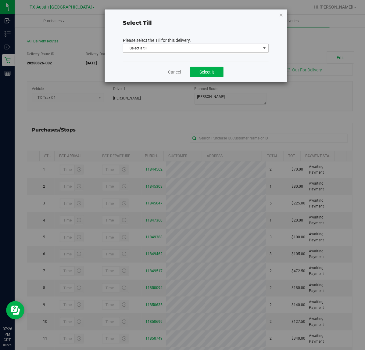
click at [211, 52] on span "Select a till" at bounding box center [192, 48] width 138 height 9
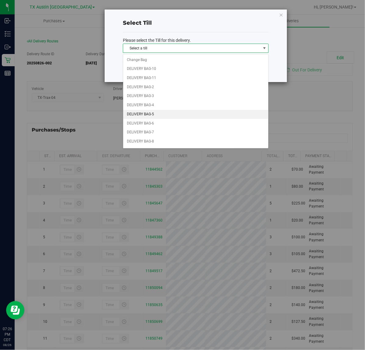
click at [185, 118] on li "DELIVERY BAG-5" at bounding box center [195, 114] width 145 height 9
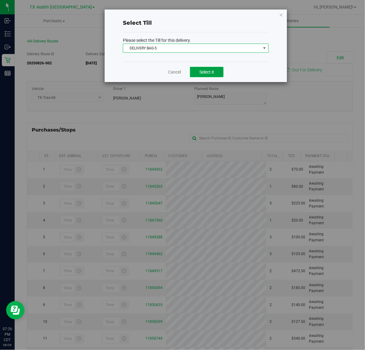
click at [209, 70] on span "Select it" at bounding box center [207, 72] width 15 height 5
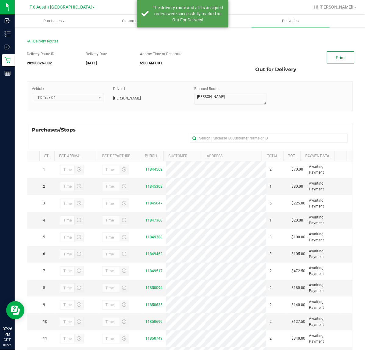
click at [329, 55] on link "Print" at bounding box center [340, 57] width 27 height 12
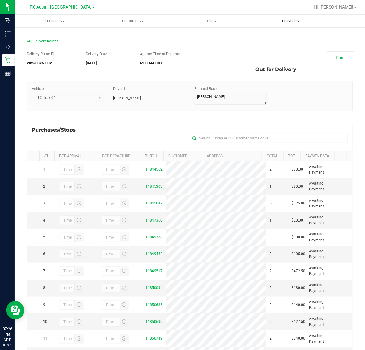
click at [292, 19] on span "Deliveries" at bounding box center [290, 20] width 33 height 5
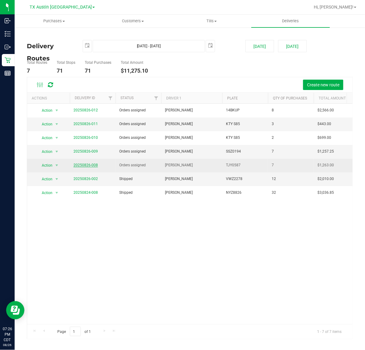
click at [86, 164] on link "20250826-008" at bounding box center [86, 165] width 24 height 4
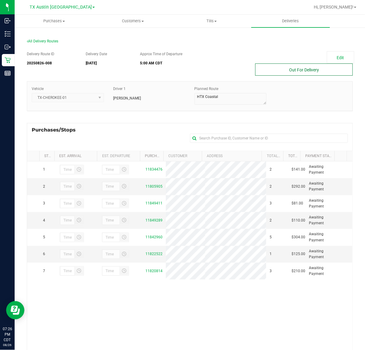
click at [305, 71] on button "Out For Delivery" at bounding box center [304, 69] width 98 height 12
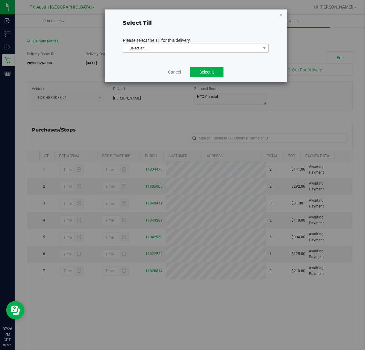
click at [236, 49] on span "Select a till" at bounding box center [192, 48] width 138 height 9
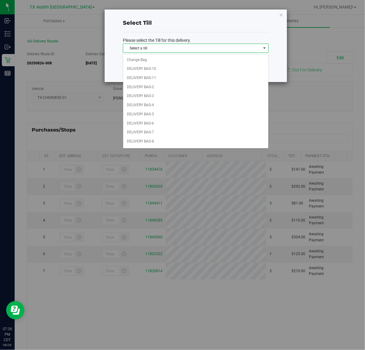
click at [269, 34] on div "Select Till Please select the Till for this delivery. Select a till Select a ti…" at bounding box center [196, 45] width 182 height 73
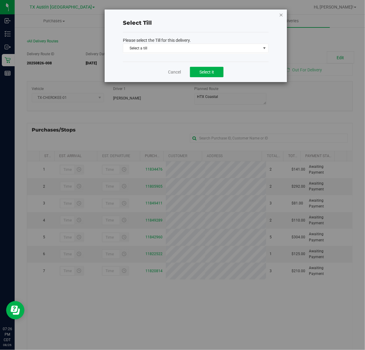
click at [281, 12] on icon at bounding box center [281, 14] width 4 height 7
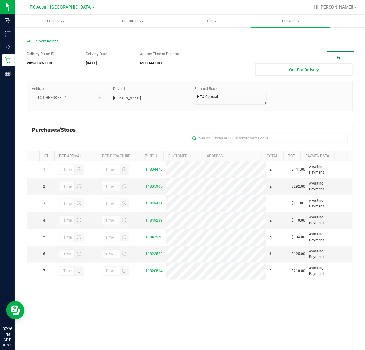
click at [341, 60] on button "Edit" at bounding box center [340, 57] width 27 height 12
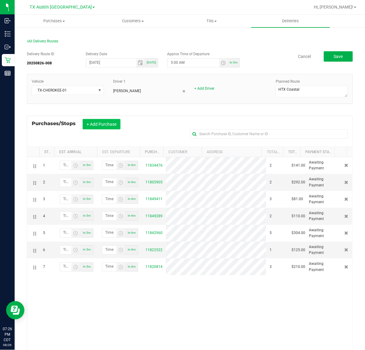
click at [115, 128] on button "+ Add Purchase" at bounding box center [102, 124] width 38 height 10
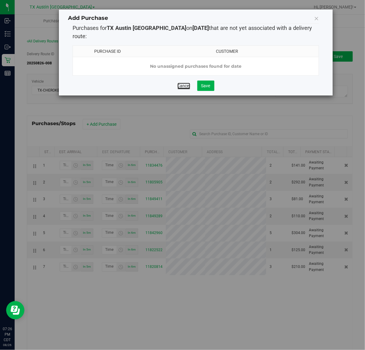
click at [186, 83] on link "Cancel" at bounding box center [184, 86] width 13 height 6
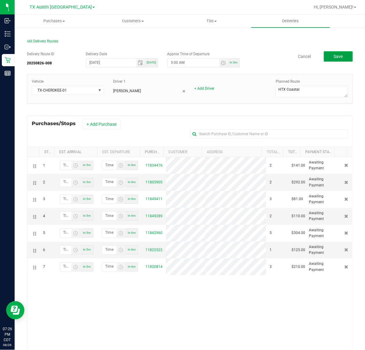
click at [338, 55] on button "Save" at bounding box center [338, 56] width 29 height 10
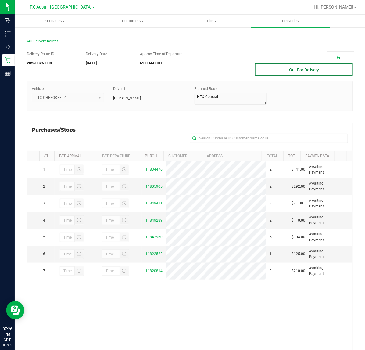
click at [320, 69] on button "Out For Delivery" at bounding box center [304, 69] width 98 height 12
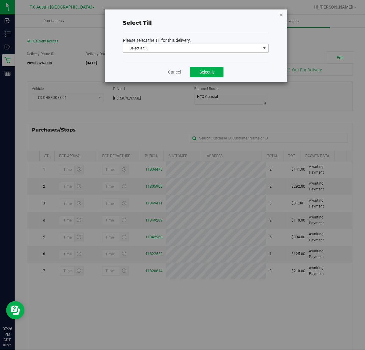
click at [245, 49] on span "Select a till" at bounding box center [192, 48] width 138 height 9
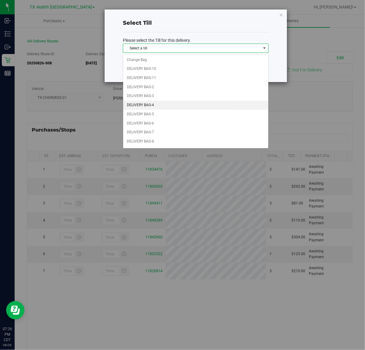
click at [199, 109] on li "DELIVERY BAG-4" at bounding box center [195, 105] width 145 height 9
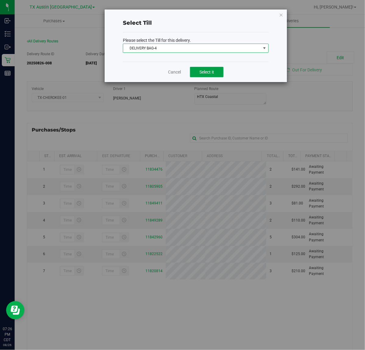
click at [205, 70] on span "Select it" at bounding box center [207, 72] width 15 height 5
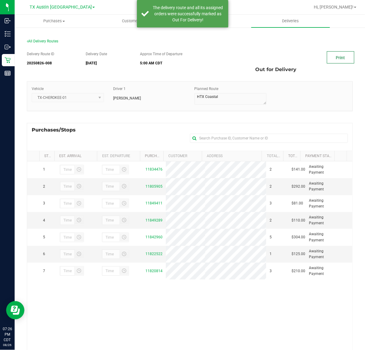
click at [337, 59] on link "Print" at bounding box center [340, 57] width 27 height 12
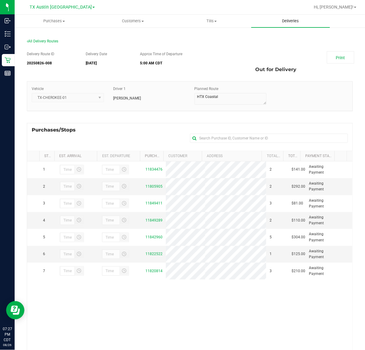
click at [291, 20] on span "Deliveries" at bounding box center [290, 20] width 33 height 5
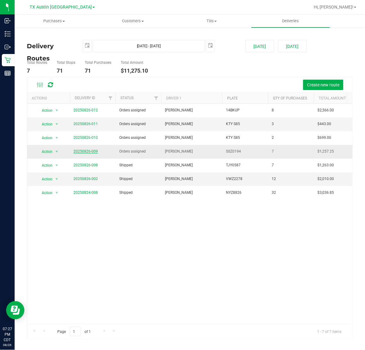
click at [90, 152] on link "20250826-009" at bounding box center [86, 151] width 24 height 4
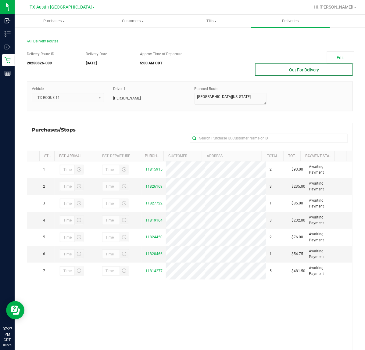
click at [283, 67] on button "Out For Delivery" at bounding box center [304, 69] width 98 height 12
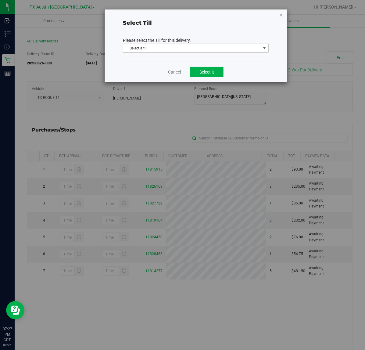
click at [228, 50] on span "Select a till" at bounding box center [192, 48] width 138 height 9
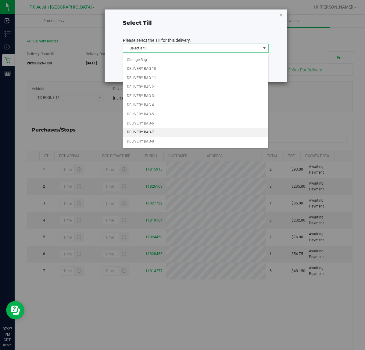
click at [182, 132] on li "DELIVERY BAG-7" at bounding box center [195, 132] width 145 height 9
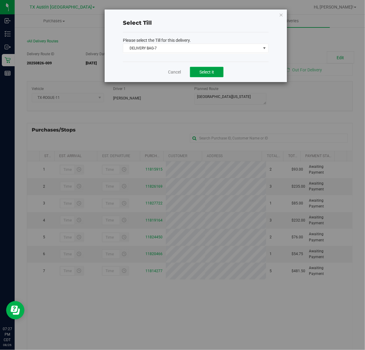
click at [211, 70] on span "Select it" at bounding box center [207, 72] width 15 height 5
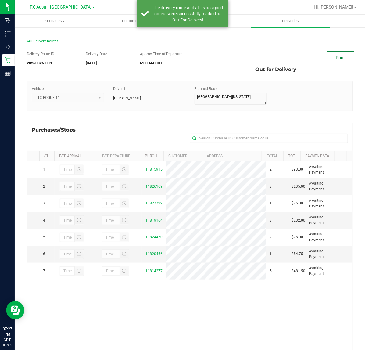
click at [331, 62] on link "Print" at bounding box center [340, 57] width 27 height 12
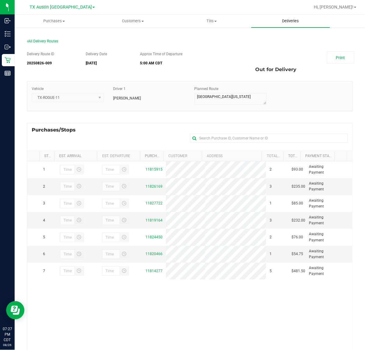
click at [272, 24] on uib-tab-heading "Deliveries" at bounding box center [290, 21] width 79 height 13
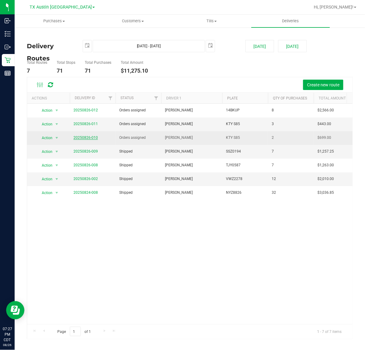
click at [92, 138] on link "20250826-010" at bounding box center [86, 137] width 24 height 4
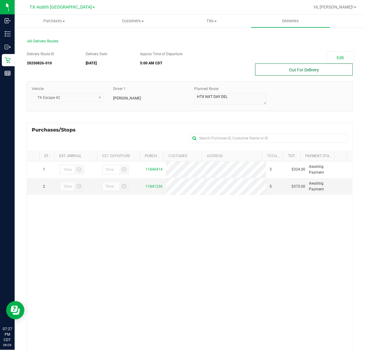
click at [269, 72] on button "Out For Delivery" at bounding box center [304, 69] width 98 height 12
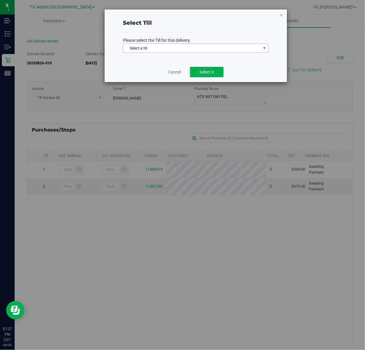
click at [244, 50] on span "Select a till" at bounding box center [192, 48] width 138 height 9
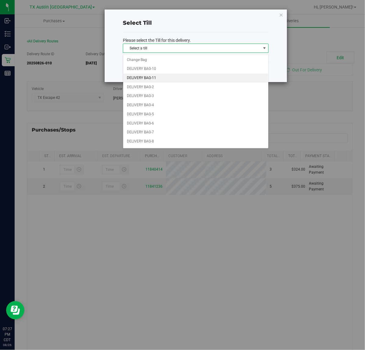
click at [223, 80] on li "DELIVERY BAG-11" at bounding box center [195, 78] width 145 height 9
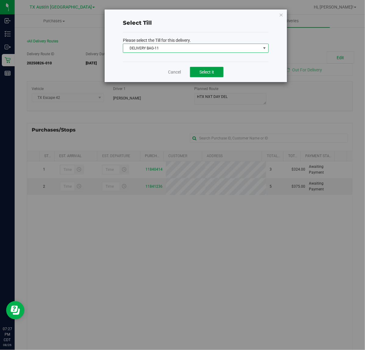
click at [216, 74] on button "Select it" at bounding box center [207, 72] width 34 height 10
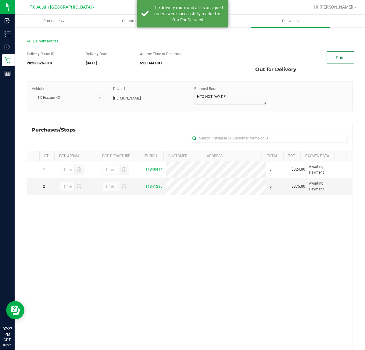
click at [329, 59] on link "Print" at bounding box center [340, 57] width 27 height 12
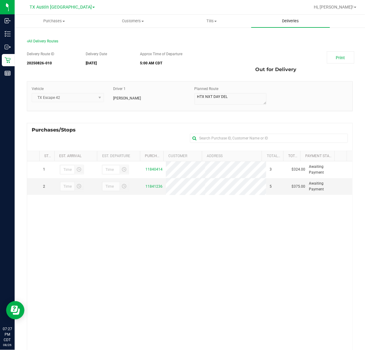
click at [287, 20] on span "Deliveries" at bounding box center [290, 20] width 33 height 5
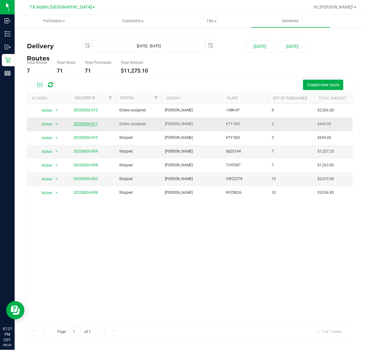
click at [83, 123] on link "20250826-011" at bounding box center [86, 124] width 24 height 4
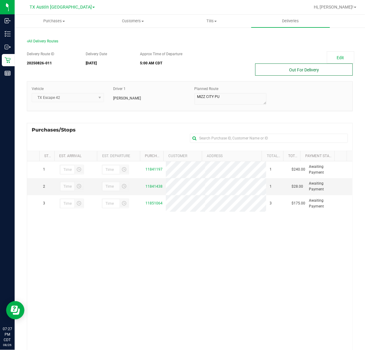
click at [311, 69] on button "Out For Delivery" at bounding box center [304, 69] width 98 height 12
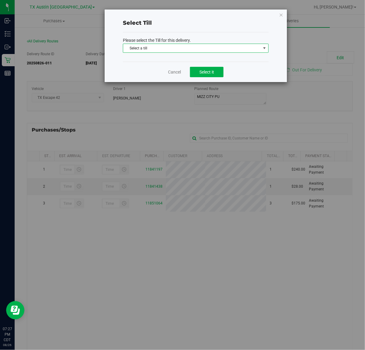
click at [246, 48] on span "Select a till" at bounding box center [192, 48] width 138 height 9
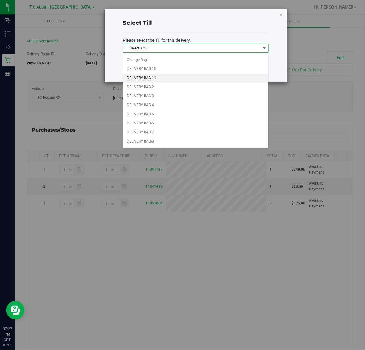
click at [215, 80] on li "DELIVERY BAG-11" at bounding box center [195, 78] width 145 height 9
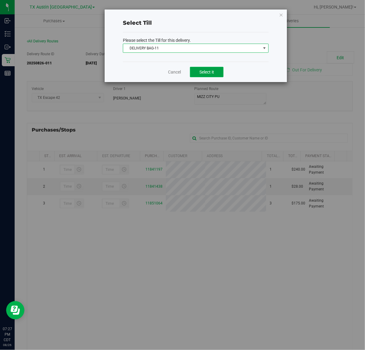
click at [221, 75] on button "Select it" at bounding box center [207, 72] width 34 height 10
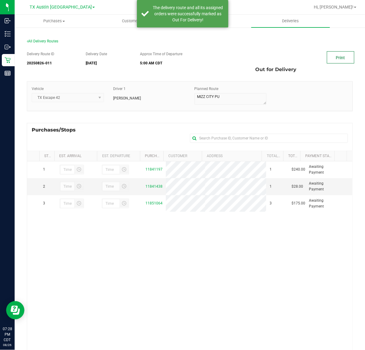
click at [343, 58] on link "Print" at bounding box center [340, 57] width 27 height 12
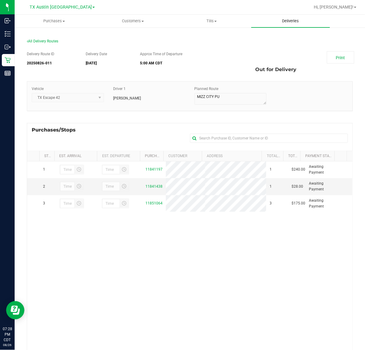
click at [282, 21] on span "Deliveries" at bounding box center [290, 20] width 33 height 5
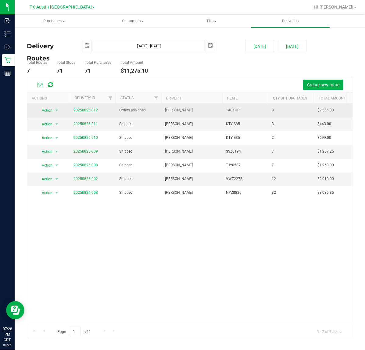
click at [85, 109] on link "20250826-012" at bounding box center [86, 110] width 24 height 4
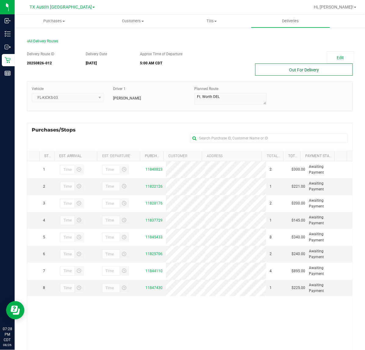
click at [286, 71] on button "Out For Delivery" at bounding box center [304, 69] width 98 height 12
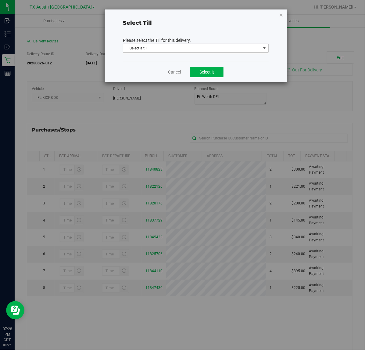
click at [247, 49] on span "Select a till" at bounding box center [192, 48] width 138 height 9
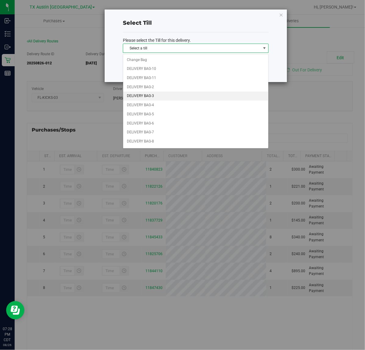
click at [214, 95] on li "DELIVERY BAG-3" at bounding box center [195, 96] width 145 height 9
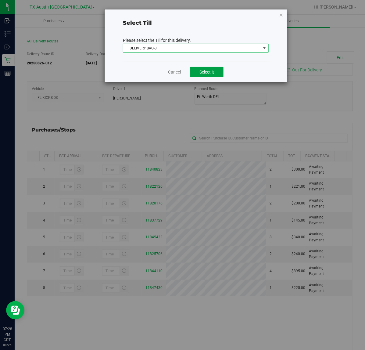
click at [211, 73] on span "Select it" at bounding box center [207, 72] width 15 height 5
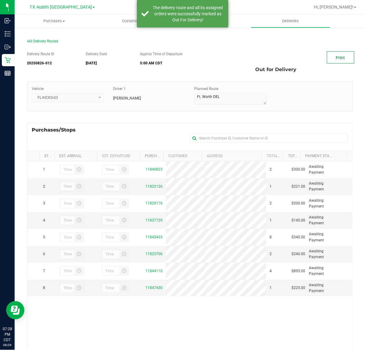
click at [327, 56] on link "Print" at bounding box center [340, 57] width 27 height 12
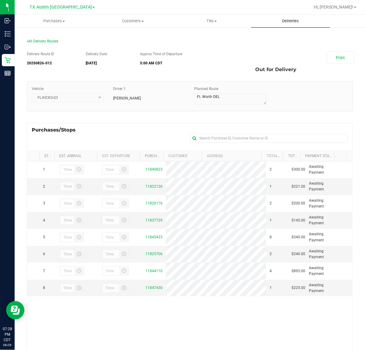
click at [287, 20] on span "Deliveries" at bounding box center [290, 20] width 33 height 5
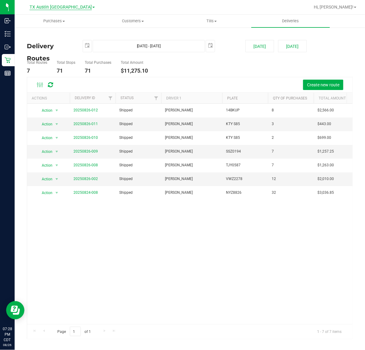
click at [63, 9] on span "TX Austin [GEOGRAPHIC_DATA]" at bounding box center [61, 7] width 62 height 5
click at [52, 46] on link "TX South-[GEOGRAPHIC_DATA] Retail" at bounding box center [62, 46] width 89 height 8
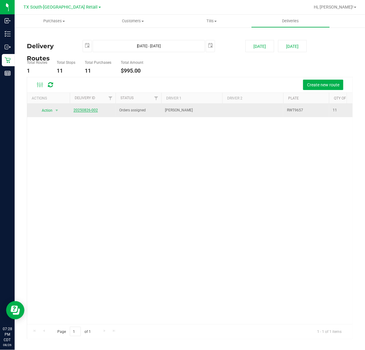
click at [97, 109] on link "20250826-002" at bounding box center [86, 110] width 24 height 4
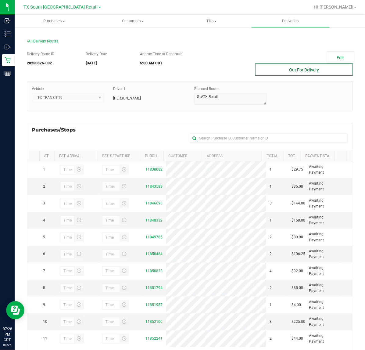
click at [285, 70] on button "Out For Delivery" at bounding box center [304, 69] width 98 height 12
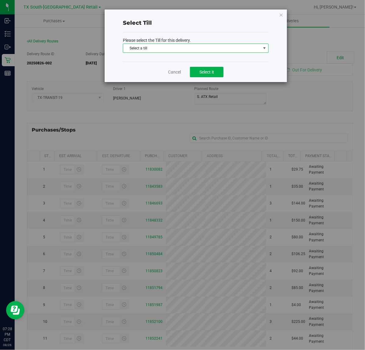
click at [240, 53] on span "Select a till Select a till Change Bag Horizon Bank Transfer Main Main - [GEOGR…" at bounding box center [196, 49] width 146 height 10
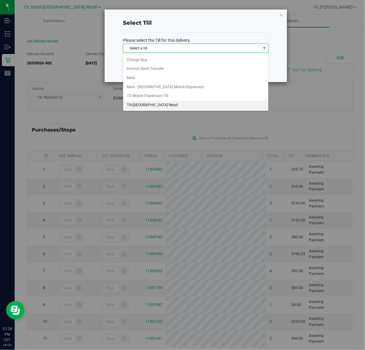
click at [181, 105] on li "Till-[GEOGRAPHIC_DATA] Retail" at bounding box center [195, 105] width 145 height 9
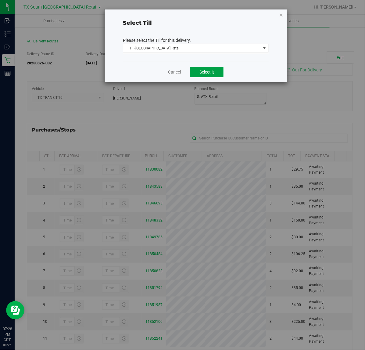
click at [209, 67] on button "Select it" at bounding box center [207, 72] width 34 height 10
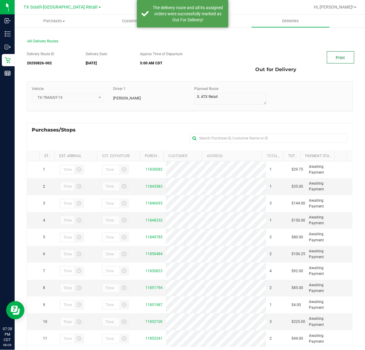
click at [341, 61] on link "Print" at bounding box center [340, 57] width 27 height 12
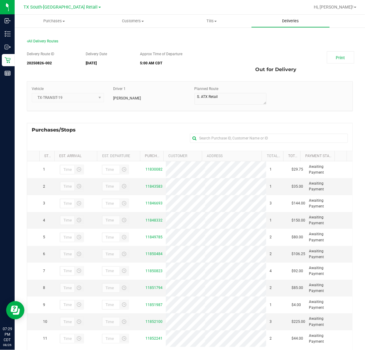
click at [289, 19] on span "Deliveries" at bounding box center [290, 20] width 33 height 5
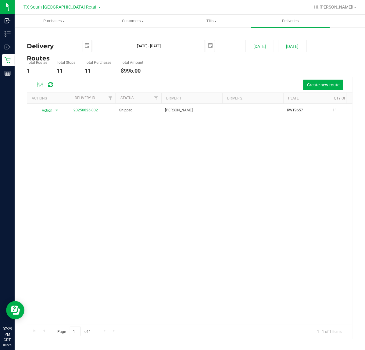
click at [64, 6] on span "TX South-[GEOGRAPHIC_DATA] Retail" at bounding box center [61, 7] width 74 height 5
click at [67, 38] on link "TX San Antonio Retail" at bounding box center [62, 38] width 89 height 8
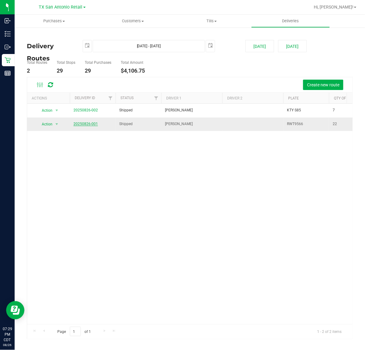
click at [89, 123] on link "20250826-001" at bounding box center [86, 124] width 24 height 4
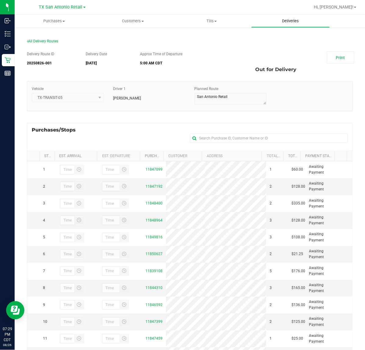
click at [297, 22] on span "Deliveries" at bounding box center [290, 20] width 33 height 5
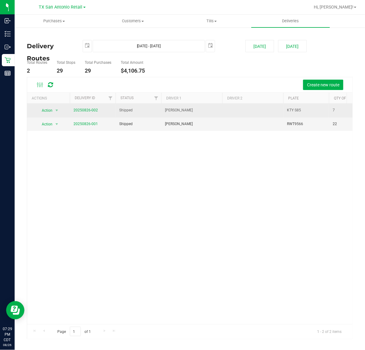
click at [90, 112] on span "20250826-002" at bounding box center [86, 110] width 24 height 6
click at [90, 110] on link "20250826-002" at bounding box center [86, 110] width 24 height 4
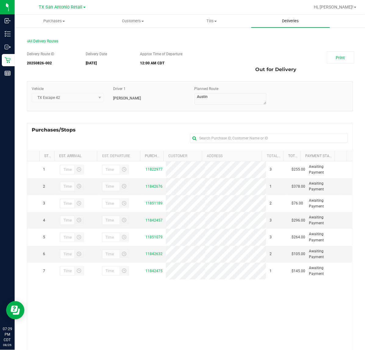
click at [291, 22] on span "Deliveries" at bounding box center [290, 20] width 33 height 5
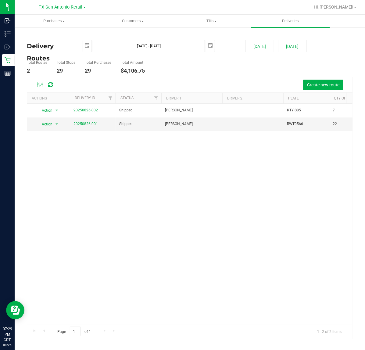
click at [74, 8] on span "TX San Antonio Retail" at bounding box center [61, 7] width 44 height 5
click at [67, 19] on link "TX Austin [GEOGRAPHIC_DATA]" at bounding box center [62, 21] width 89 height 8
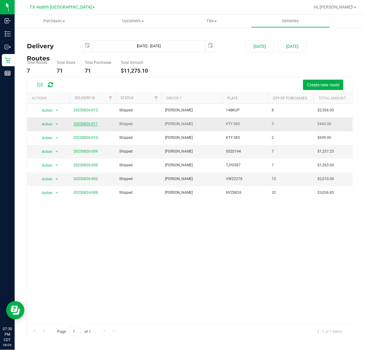
click at [87, 124] on link "20250826-011" at bounding box center [86, 124] width 24 height 4
